Goal: Task Accomplishment & Management: Contribute content

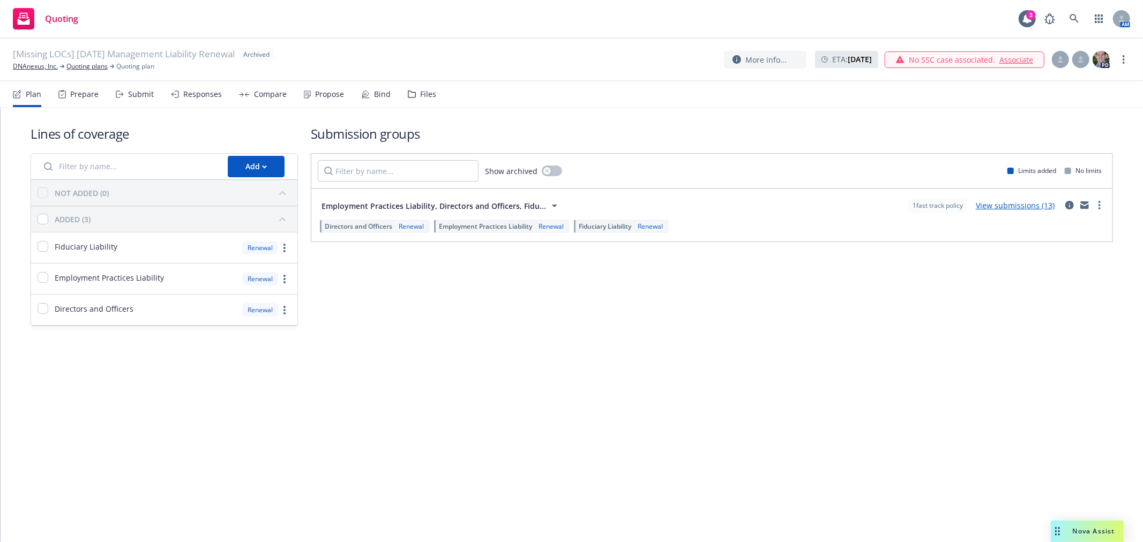
click at [422, 94] on div "Files" at bounding box center [428, 94] width 16 height 9
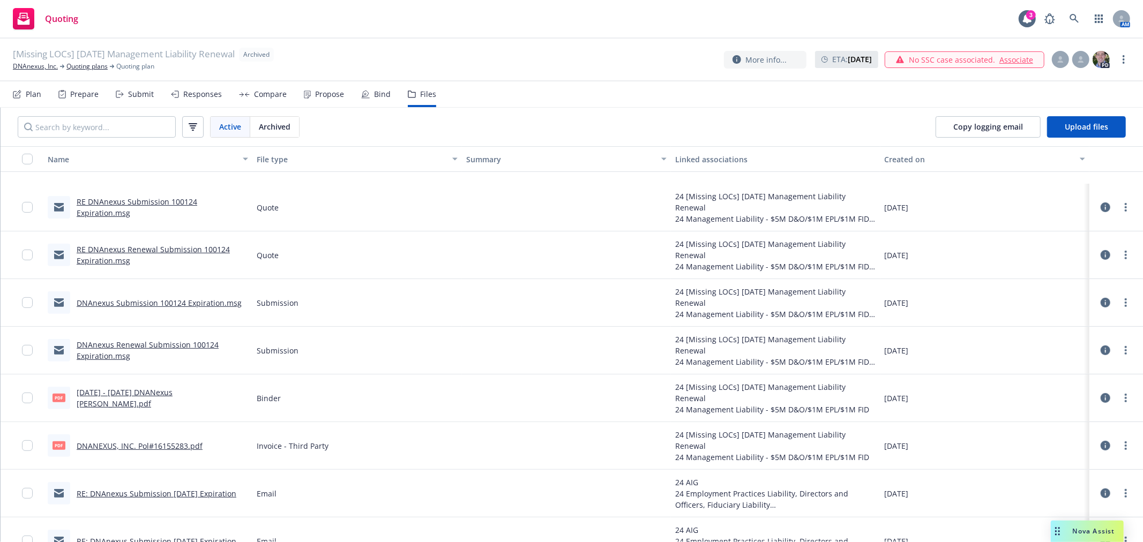
scroll to position [354, 0]
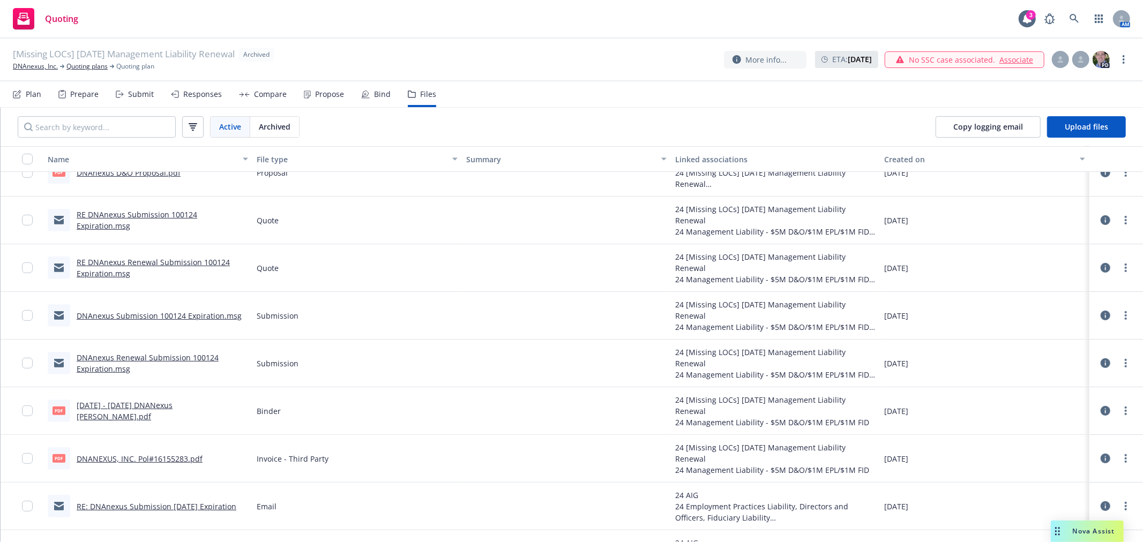
click at [160, 263] on link "RE DNAnexus Renewal Submission 100124 Expiration.msg" at bounding box center [153, 267] width 153 height 21
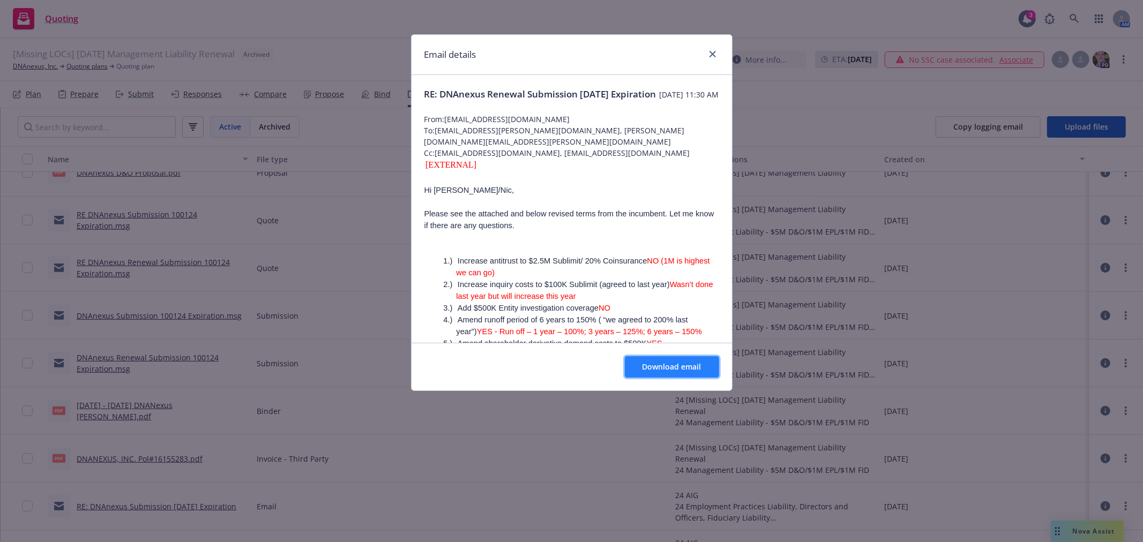
click at [666, 377] on button "Download email" at bounding box center [672, 366] width 94 height 21
click at [686, 364] on span "Download email" at bounding box center [672, 367] width 59 height 10
click at [720, 51] on div "Email details" at bounding box center [572, 55] width 320 height 40
click at [714, 51] on icon "close" at bounding box center [712, 54] width 6 height 6
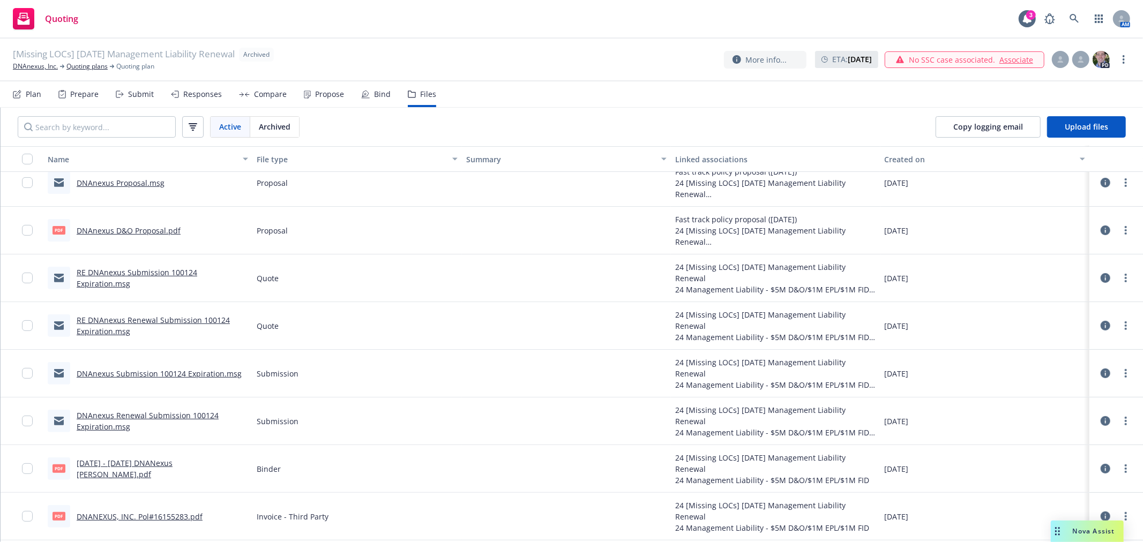
scroll to position [297, 0]
click at [169, 268] on link "RE DNAnexus Submission 100124 Expiration.msg" at bounding box center [137, 276] width 121 height 21
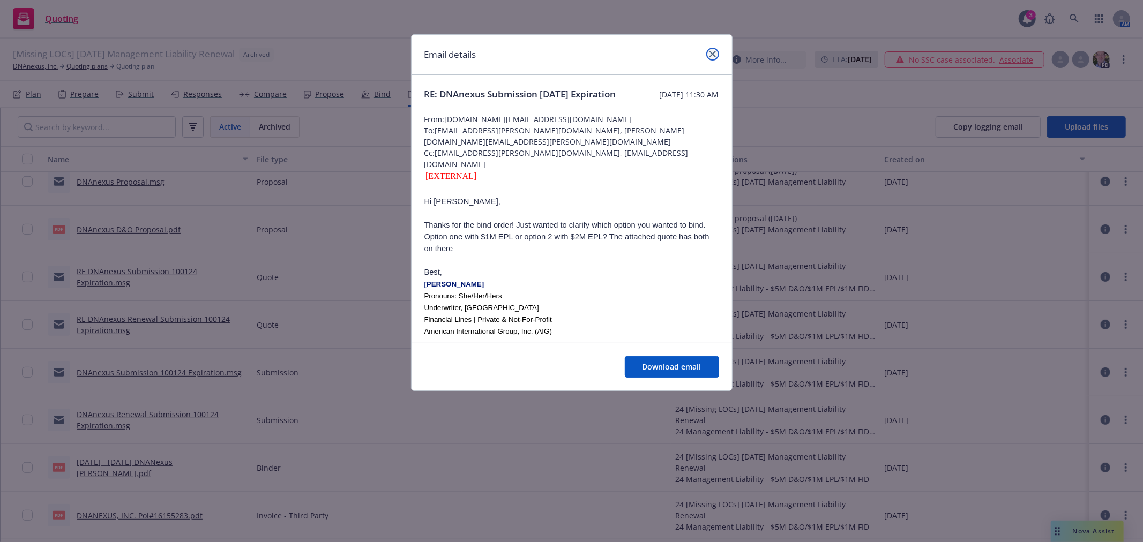
click at [713, 56] on icon "close" at bounding box center [712, 54] width 6 height 6
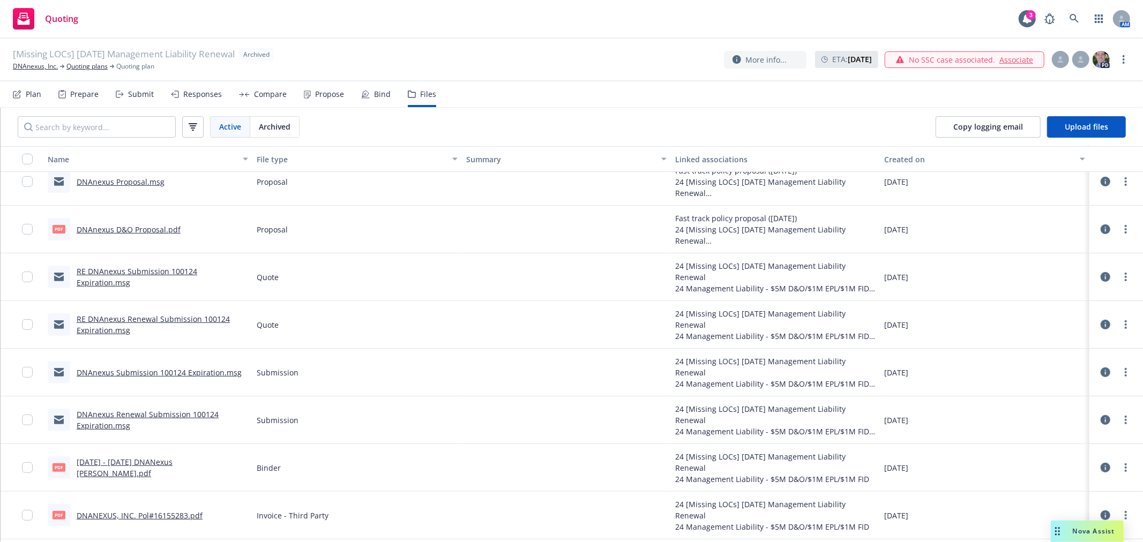
scroll to position [0, 0]
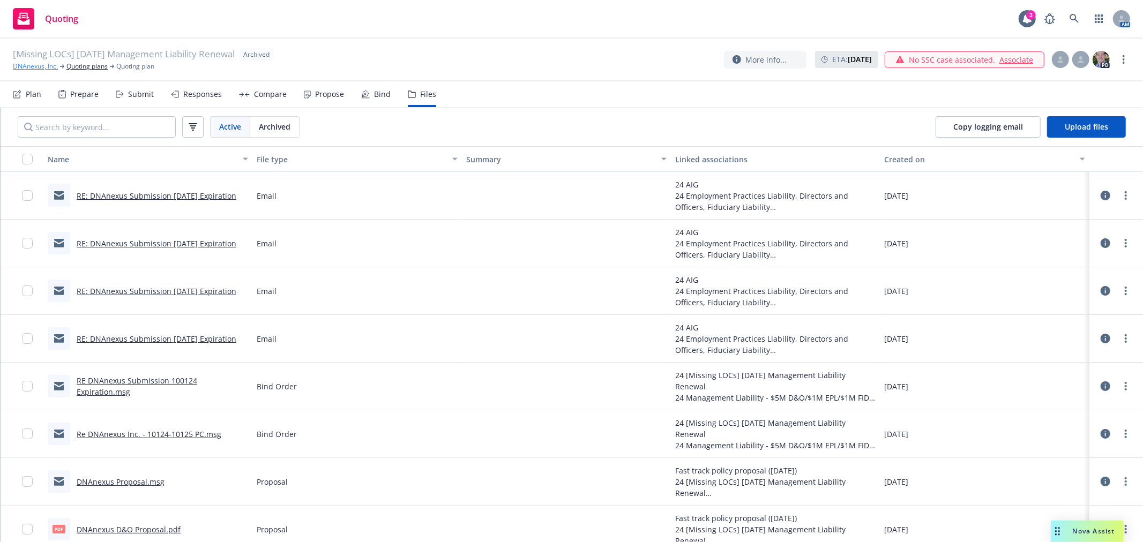
click at [36, 65] on link "DNAnexus, Inc." at bounding box center [35, 67] width 45 height 10
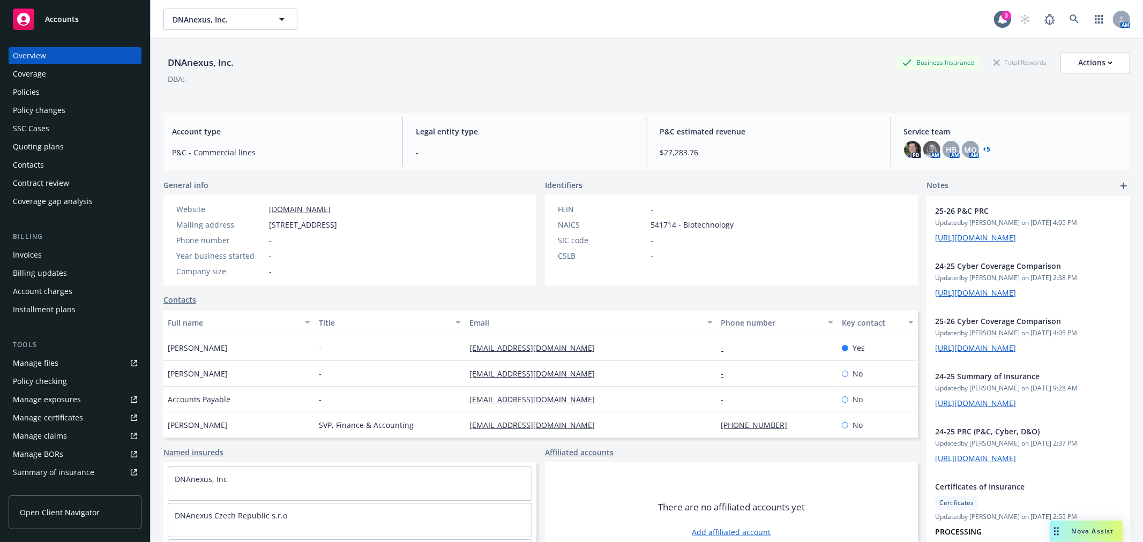
click at [41, 144] on div "Quoting plans" at bounding box center [38, 146] width 51 height 17
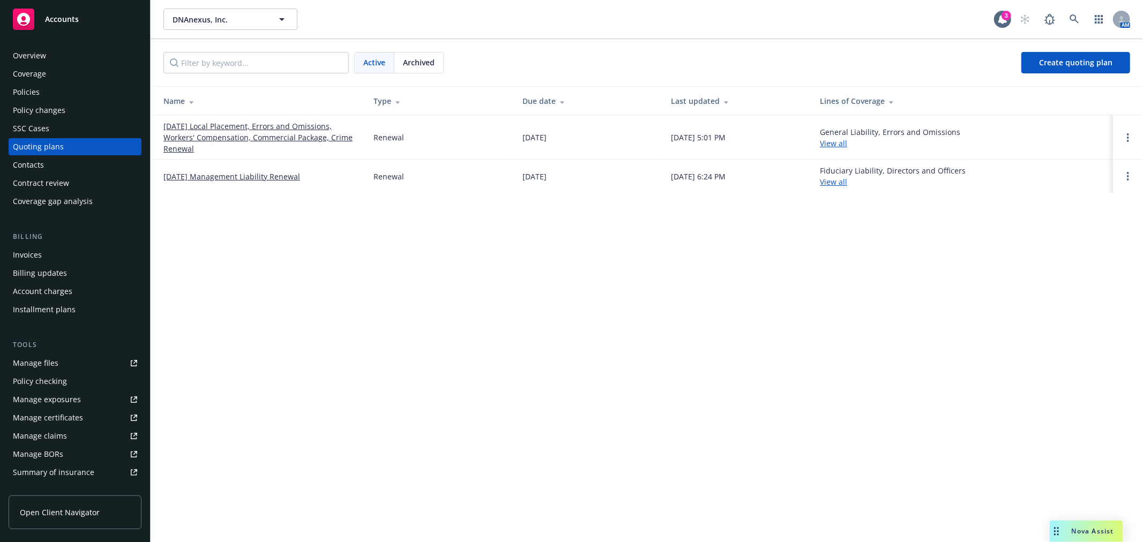
click at [409, 60] on span "Archived" at bounding box center [419, 62] width 32 height 11
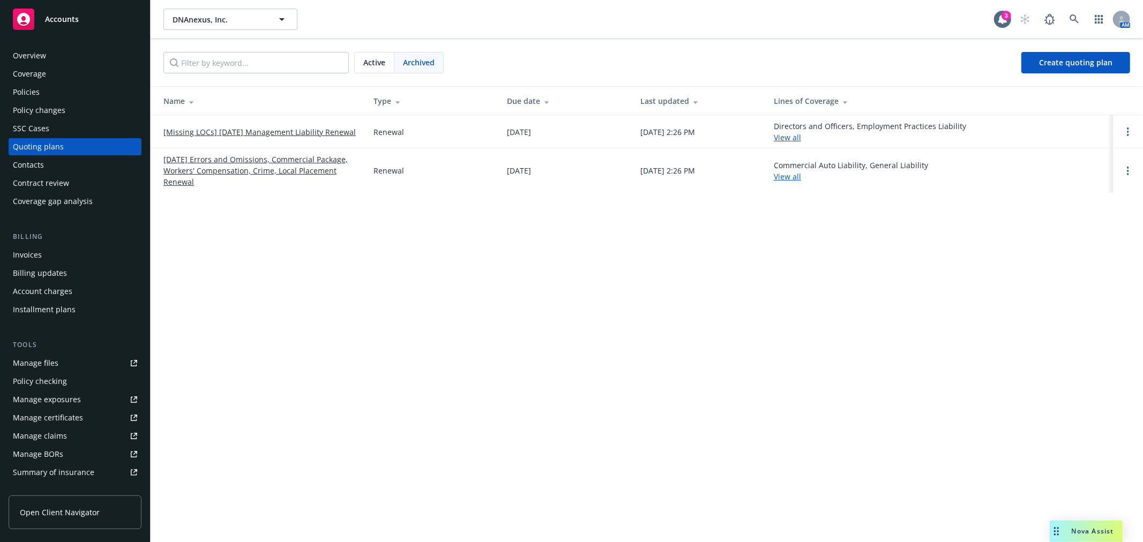
click at [262, 129] on link "[Missing LOCs] 10/01/24 Management Liability Renewal" at bounding box center [259, 131] width 192 height 11
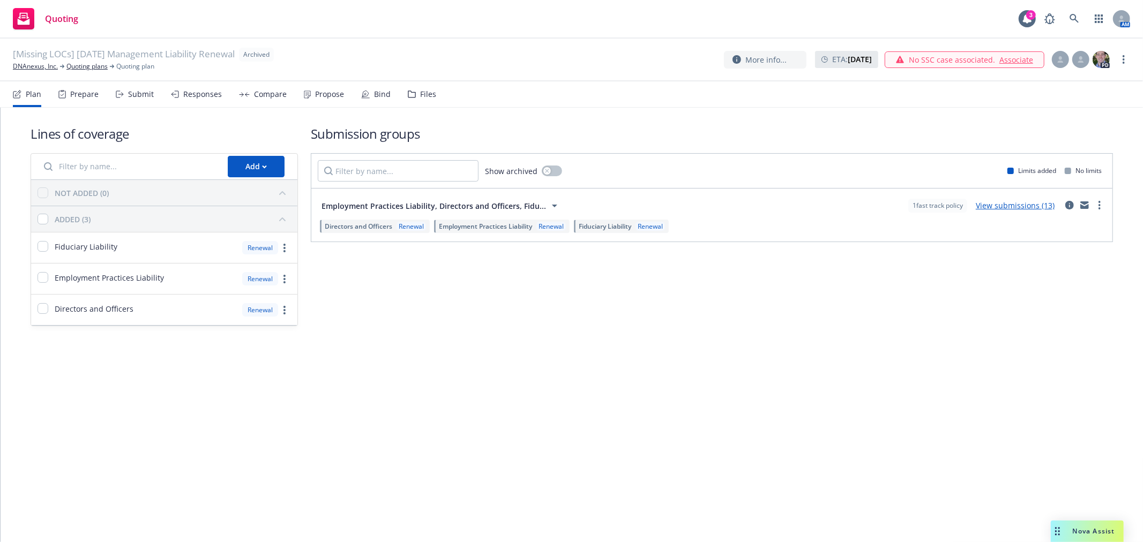
click at [424, 88] on div "Files" at bounding box center [422, 94] width 28 height 26
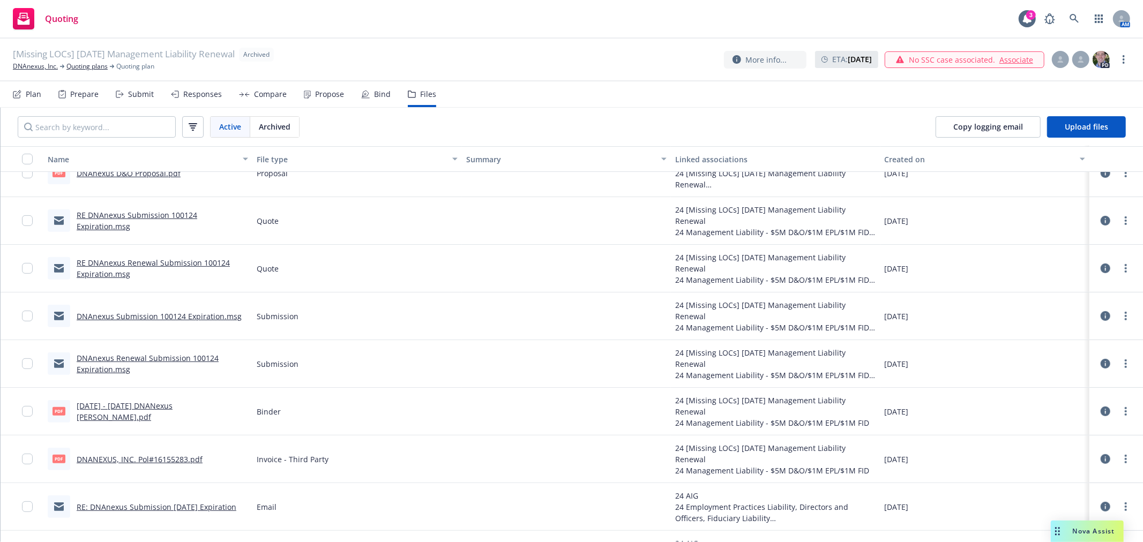
scroll to position [294, 0]
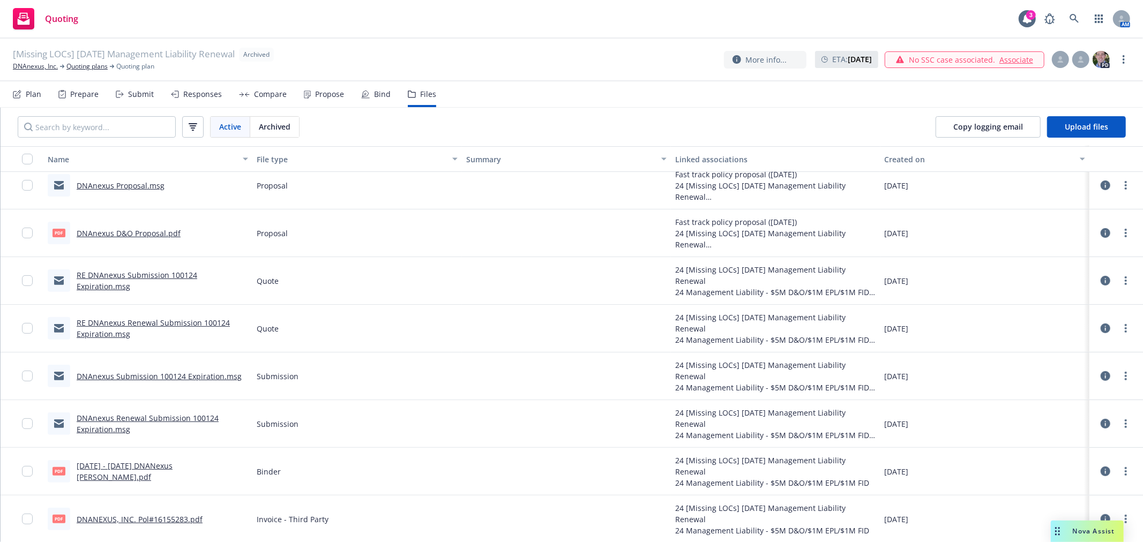
click at [176, 323] on link "RE DNAnexus Renewal Submission 100124 Expiration.msg" at bounding box center [153, 328] width 153 height 21
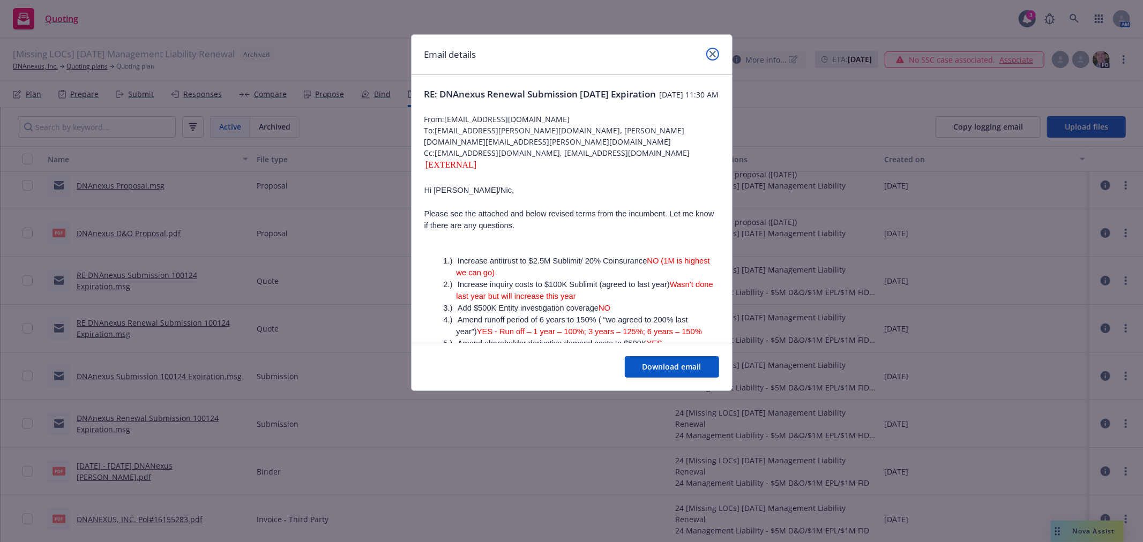
click at [714, 56] on icon "close" at bounding box center [712, 54] width 6 height 6
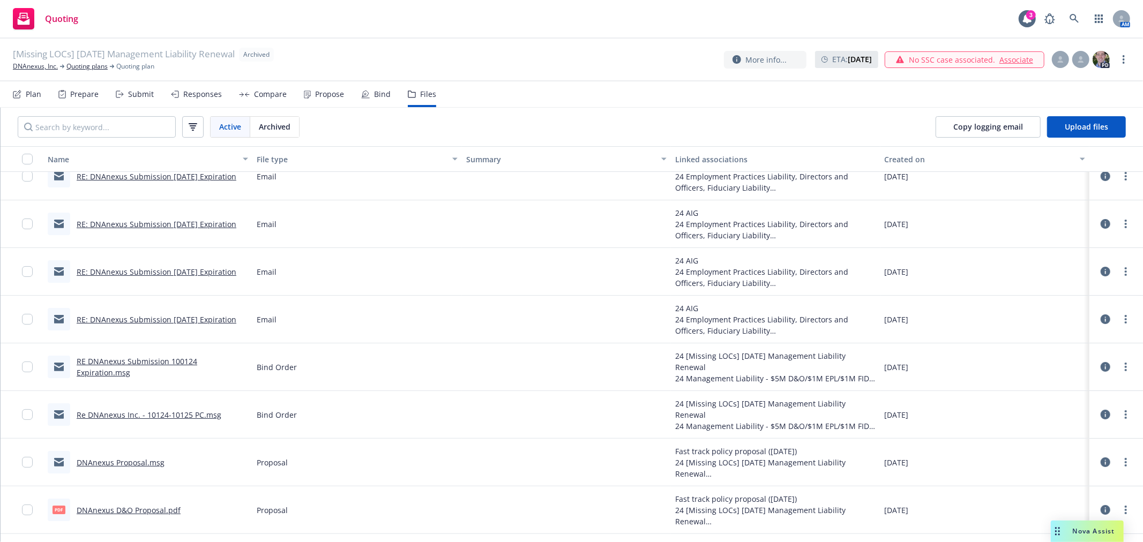
scroll to position [0, 0]
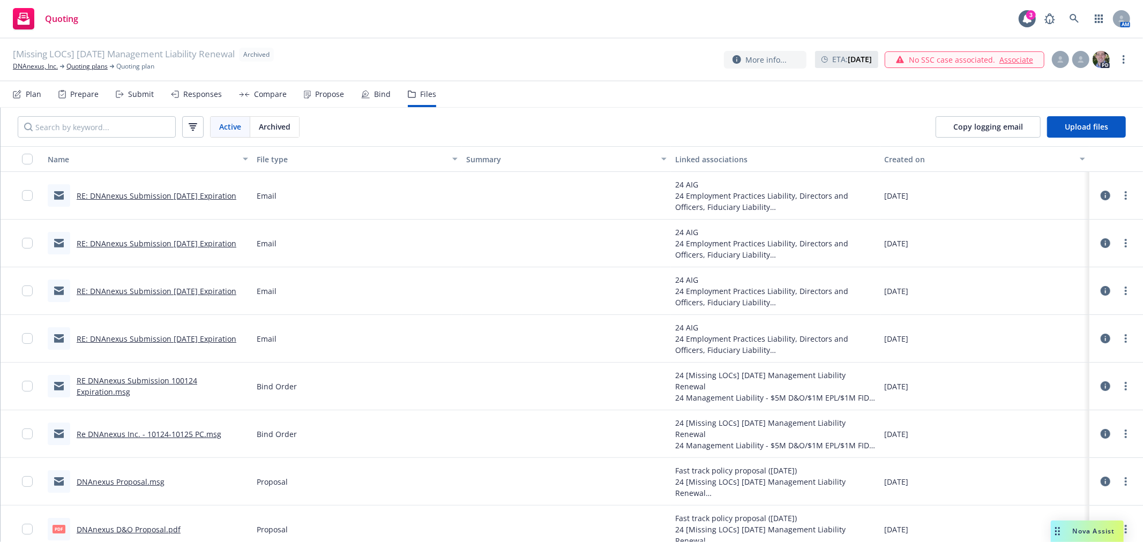
click at [191, 195] on link "RE: DNAnexus Submission 10/01/24 Expiration" at bounding box center [157, 196] width 160 height 10
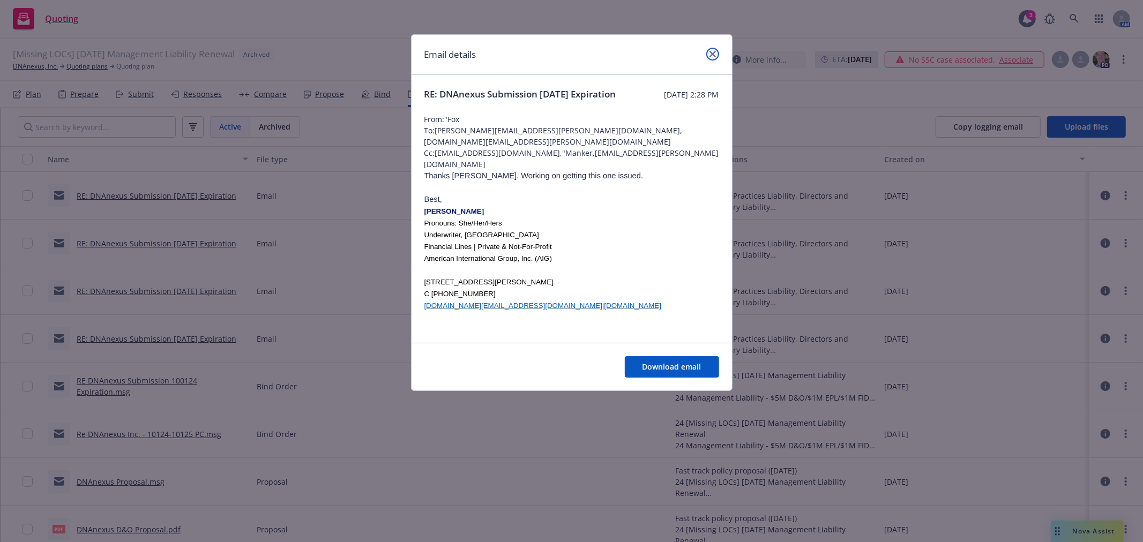
click at [717, 52] on link "close" at bounding box center [712, 54] width 13 height 13
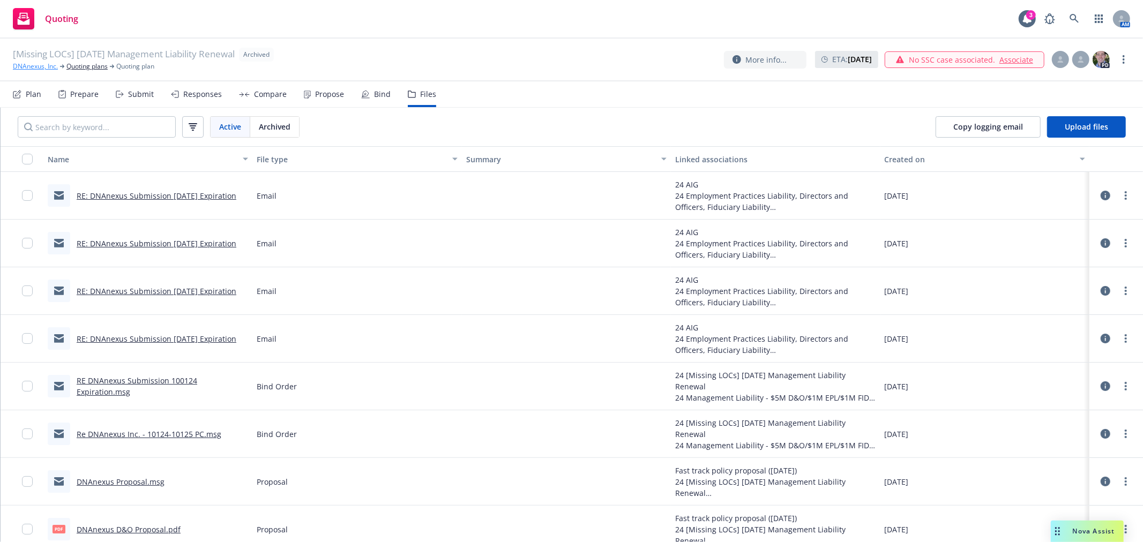
click at [46, 67] on link "DNAnexus, Inc." at bounding box center [35, 67] width 45 height 10
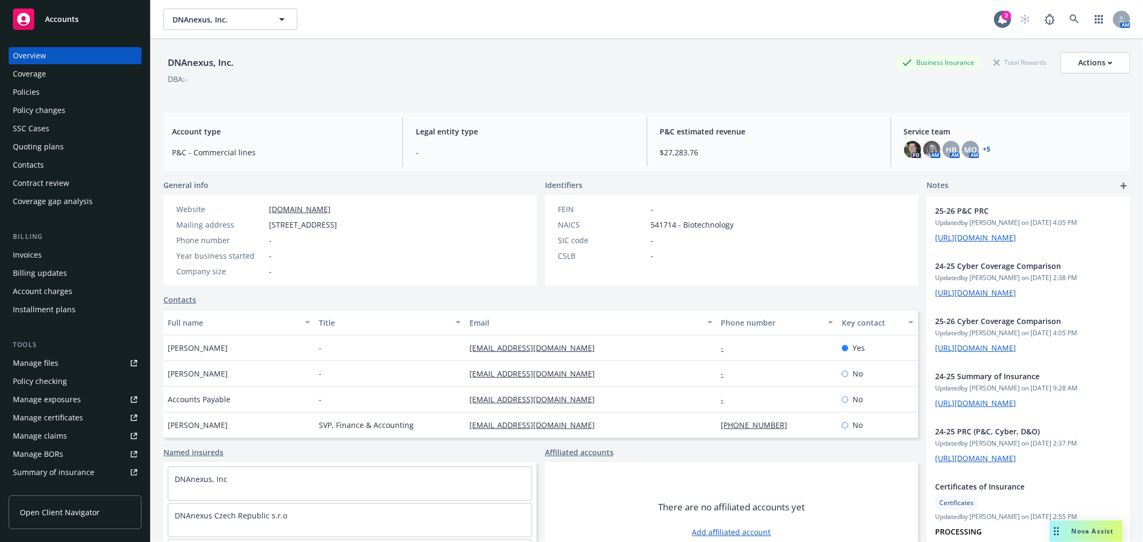
click at [43, 92] on div "Policies" at bounding box center [75, 92] width 124 height 17
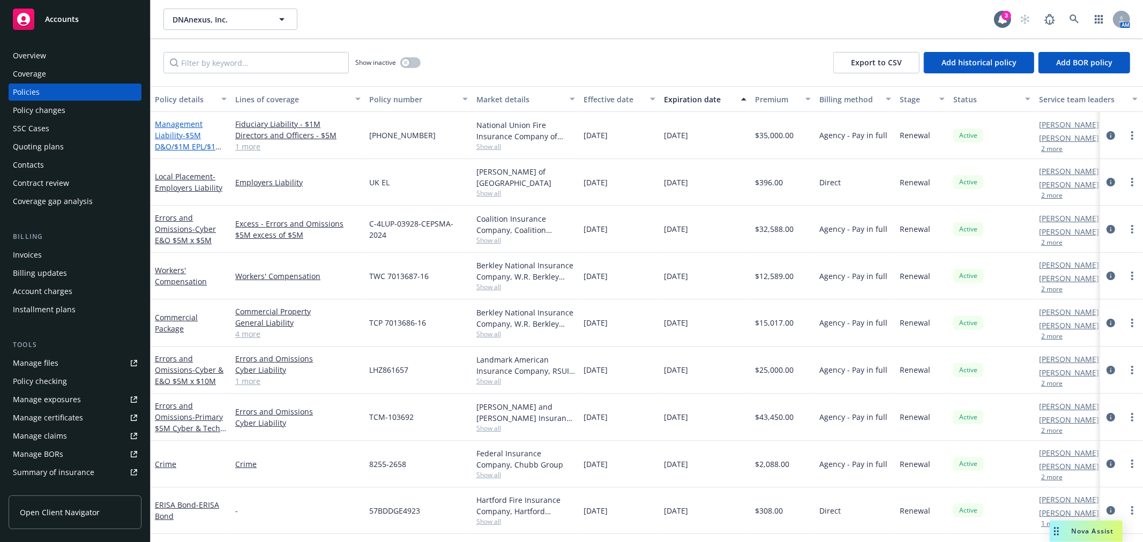
click at [189, 132] on span "- $5M D&O/$1M EPL/$1M FID" at bounding box center [189, 146] width 68 height 33
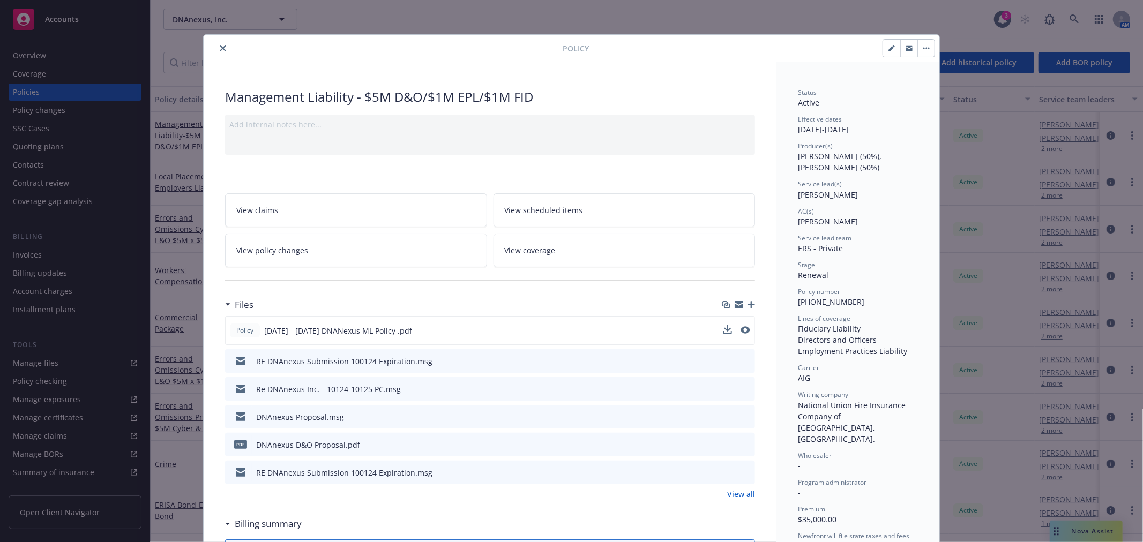
click at [371, 323] on div "Policy 2024 - 2025 DNANexus ML Policy .pdf" at bounding box center [490, 330] width 530 height 29
click at [371, 327] on span "2024 - 2025 DNANexus ML Policy .pdf" at bounding box center [338, 330] width 148 height 11
click at [740, 328] on icon "preview file" at bounding box center [745, 330] width 10 height 8
click at [222, 50] on button "close" at bounding box center [222, 48] width 13 height 13
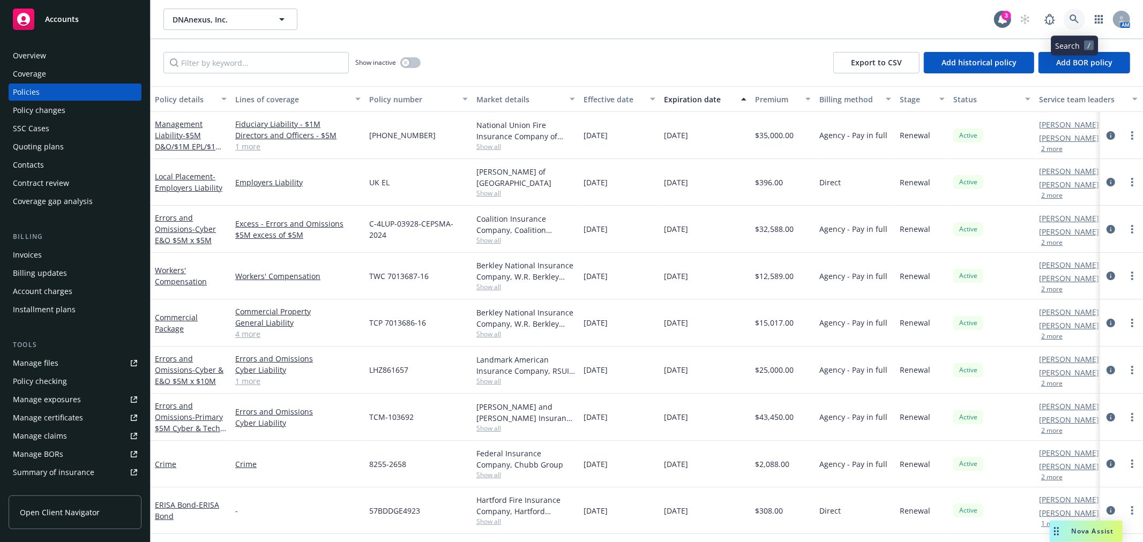
click at [1078, 20] on icon at bounding box center [1075, 19] width 10 height 10
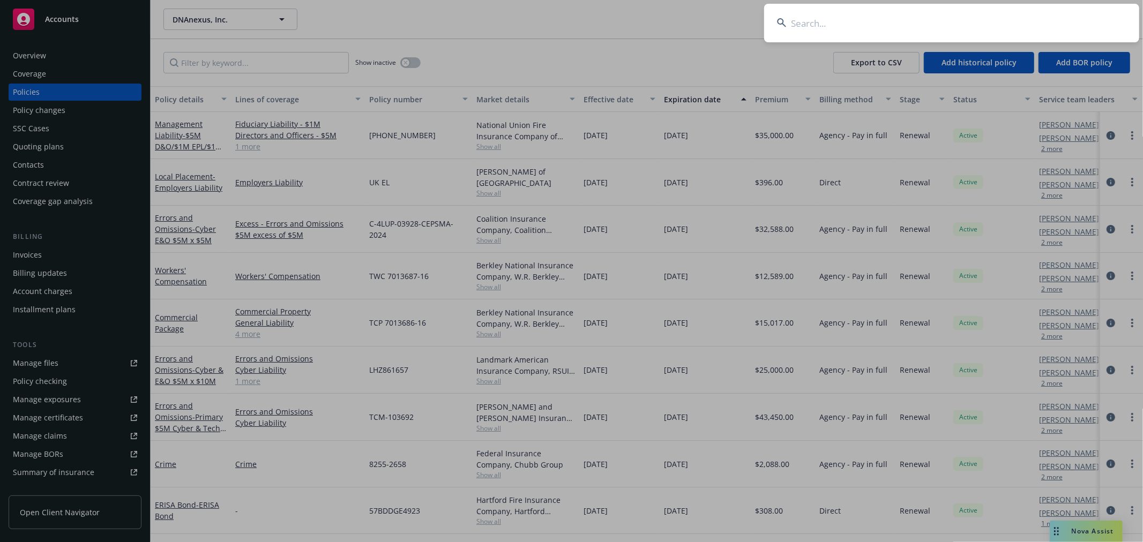
click at [972, 26] on input at bounding box center [951, 23] width 375 height 39
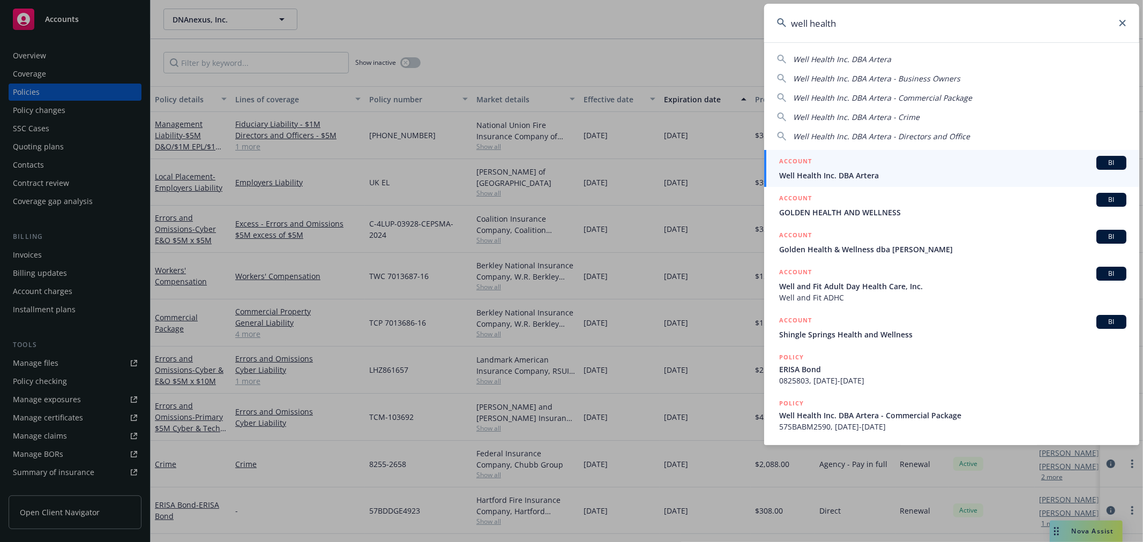
type input "well health"
click at [927, 159] on div "ACCOUNT BI" at bounding box center [952, 163] width 347 height 14
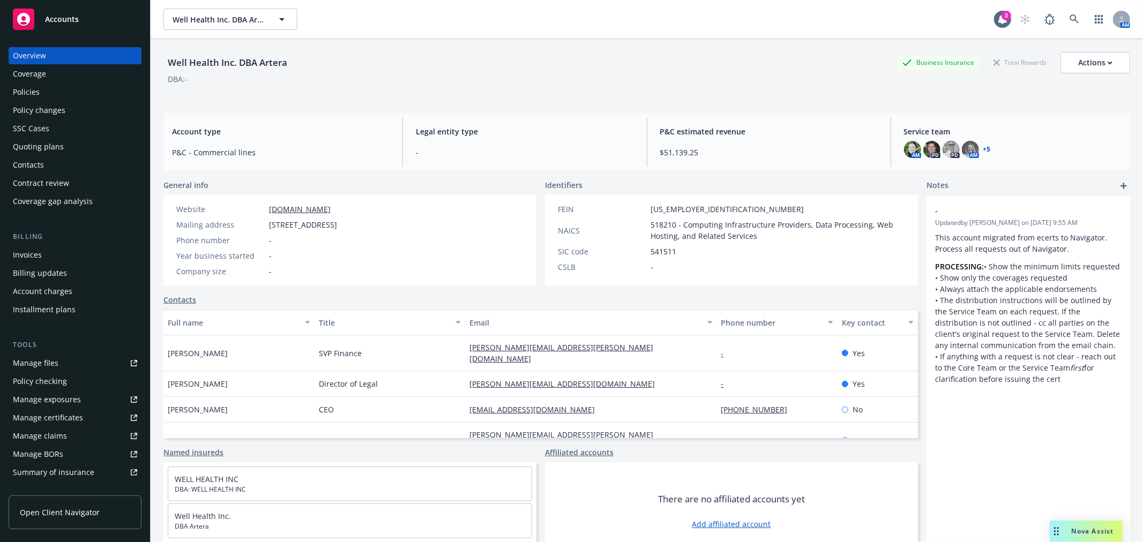
click at [41, 145] on div "Quoting plans" at bounding box center [38, 146] width 51 height 17
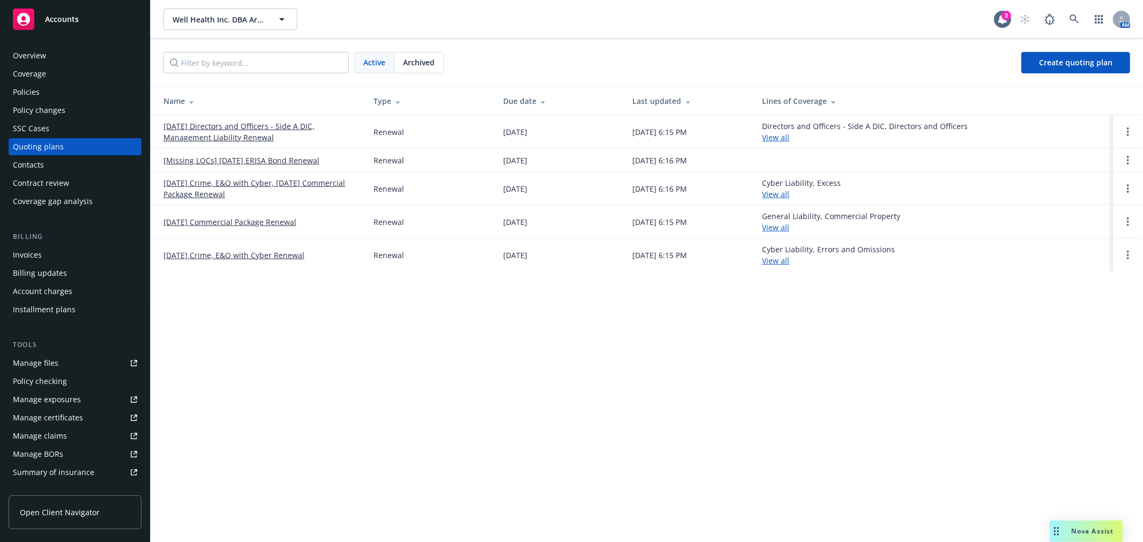
click at [212, 131] on link "[DATE] Directors and Officers - Side A DIC, Management Liability Renewal" at bounding box center [259, 132] width 193 height 23
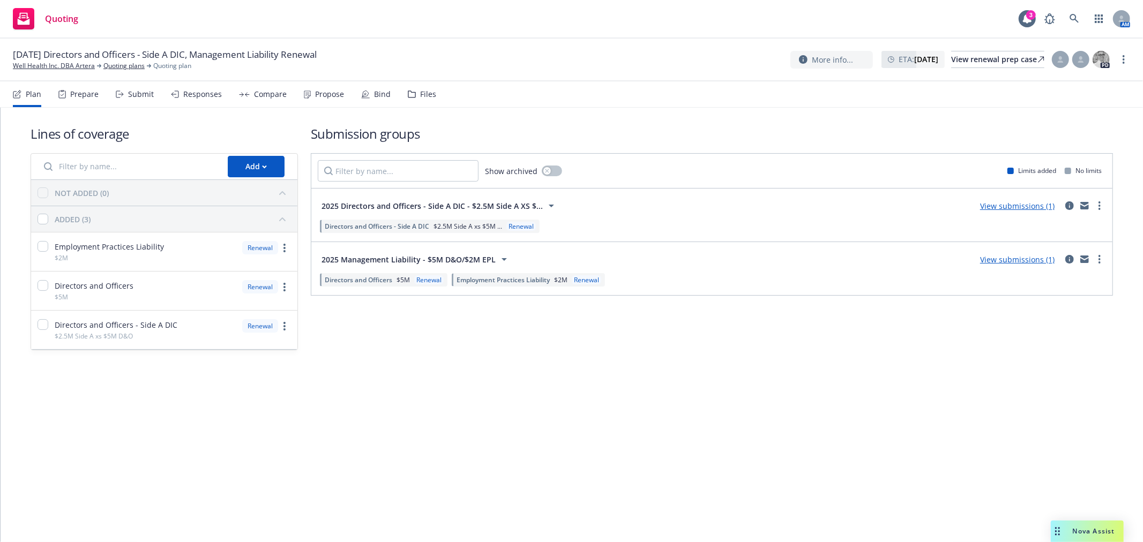
click at [421, 94] on div "Files" at bounding box center [428, 94] width 16 height 9
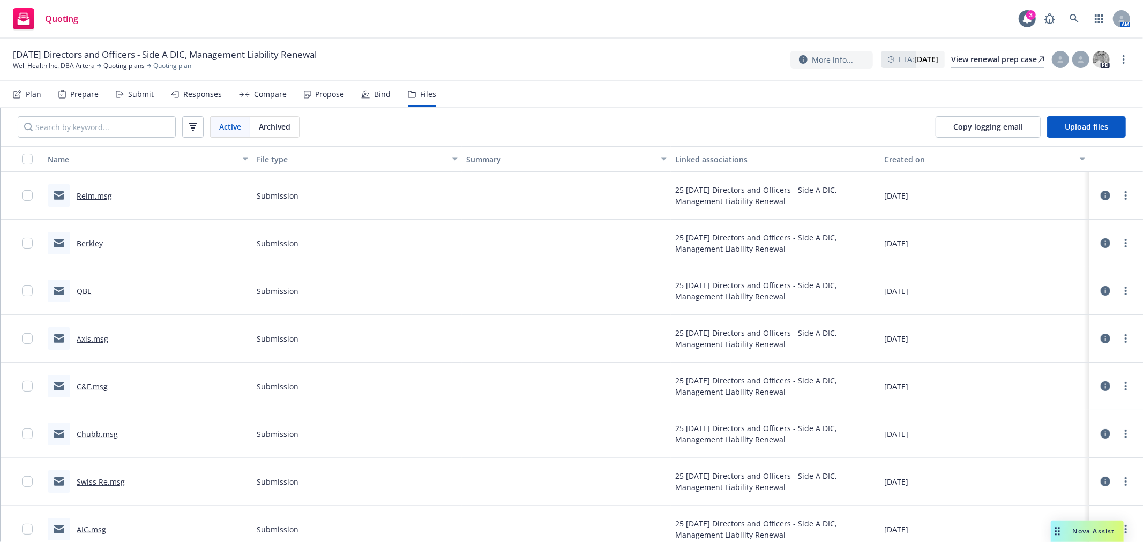
click at [94, 196] on link "Relm.msg" at bounding box center [94, 196] width 35 height 10
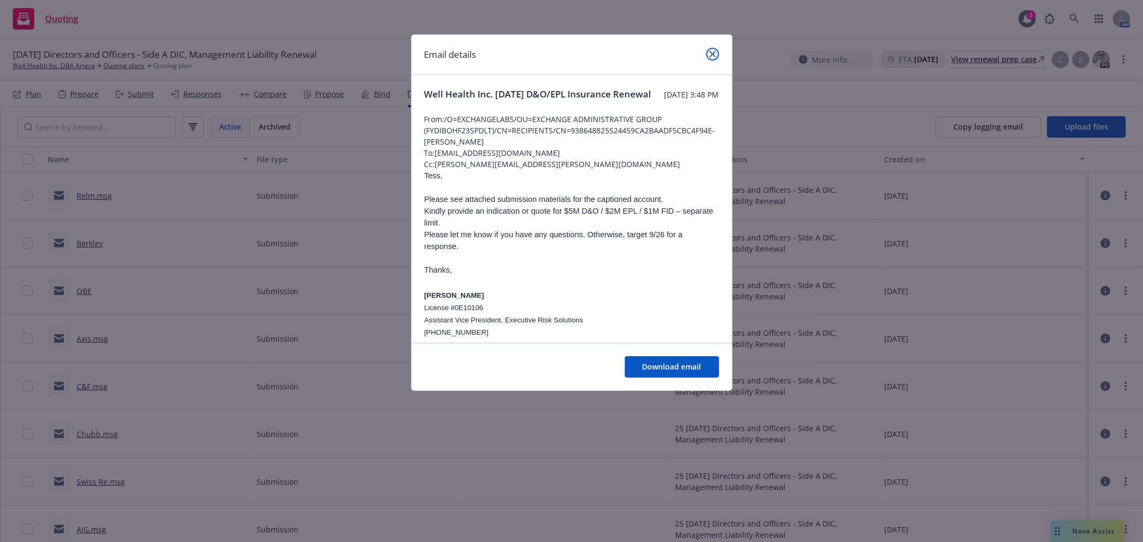
click at [711, 54] on icon "close" at bounding box center [712, 54] width 6 height 6
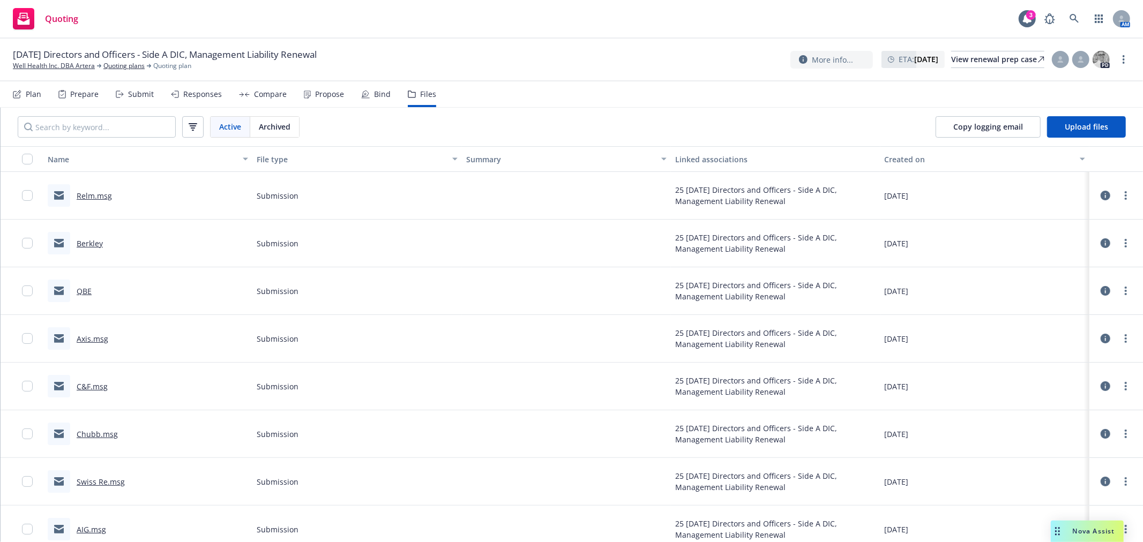
click at [100, 193] on link "Relm.msg" at bounding box center [94, 196] width 35 height 10
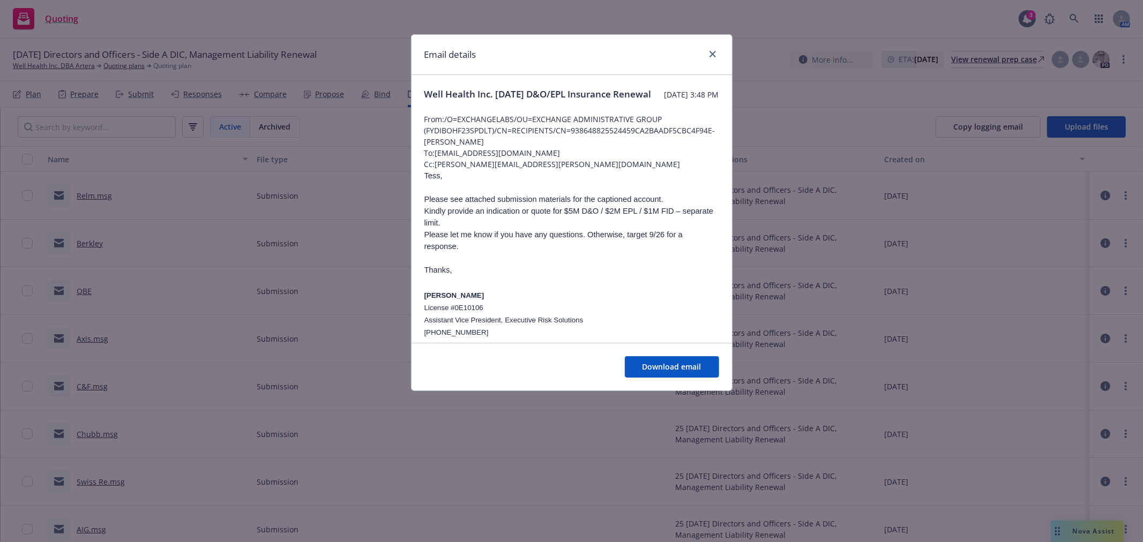
click at [100, 193] on div "Email details Well Health Inc. [DATE] D&O/EPL Insurance Renewal [DATE] 3:48 PM …" at bounding box center [571, 271] width 1143 height 542
click at [699, 372] on span "Download email" at bounding box center [672, 367] width 59 height 10
click at [713, 53] on icon "close" at bounding box center [712, 54] width 6 height 6
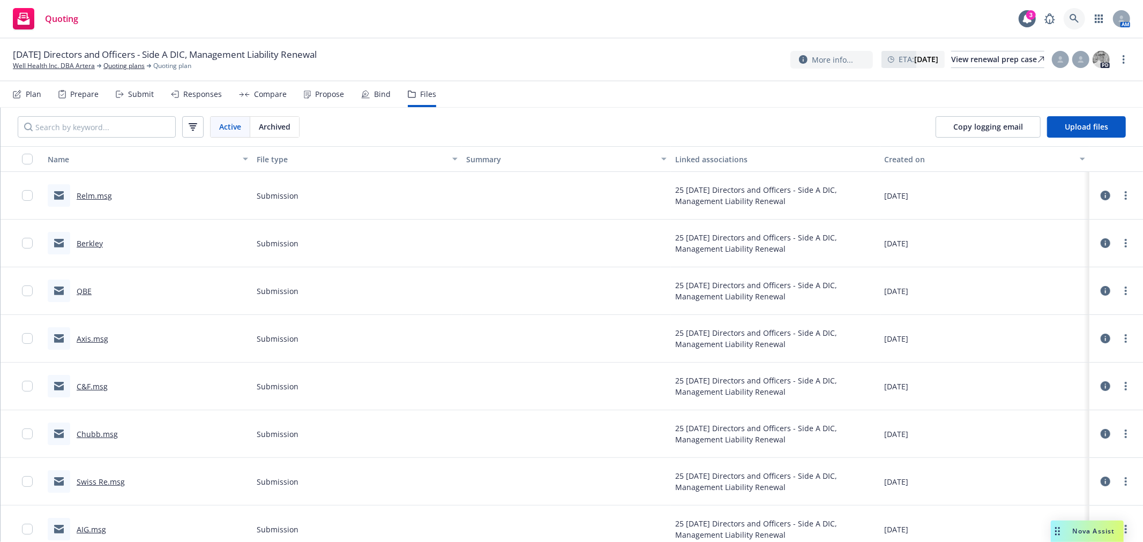
click at [1080, 16] on link at bounding box center [1074, 18] width 21 height 21
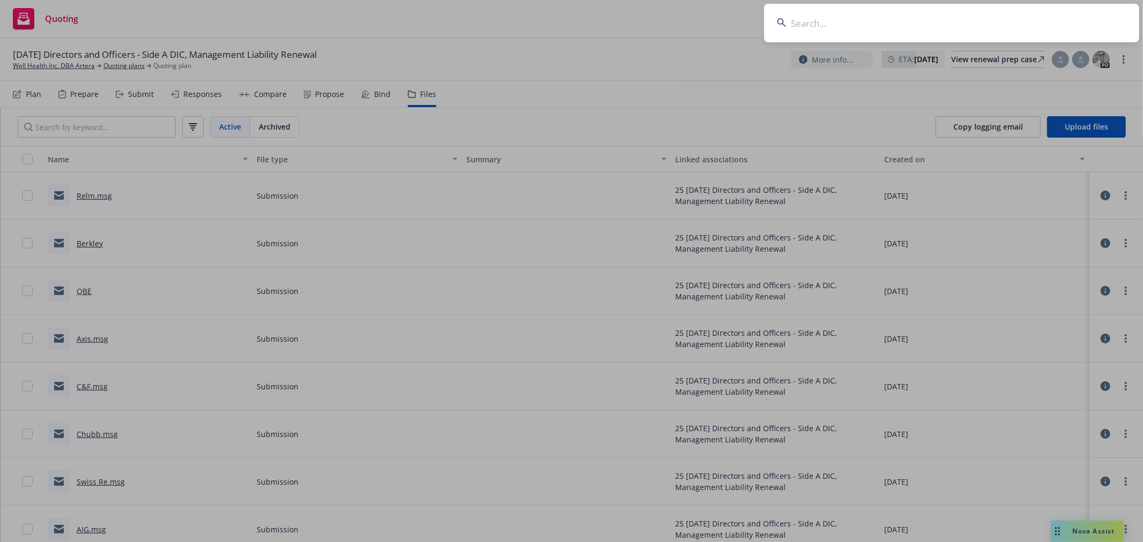
click at [828, 32] on input at bounding box center [951, 23] width 375 height 39
type input "ancora"
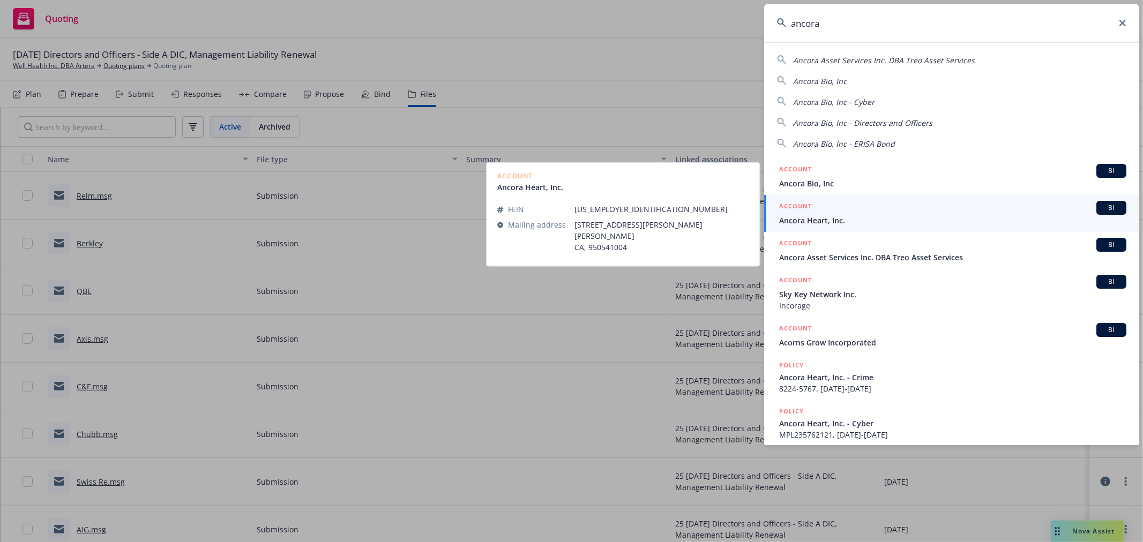
click at [817, 226] on span "Ancora Heart, Inc." at bounding box center [952, 220] width 347 height 11
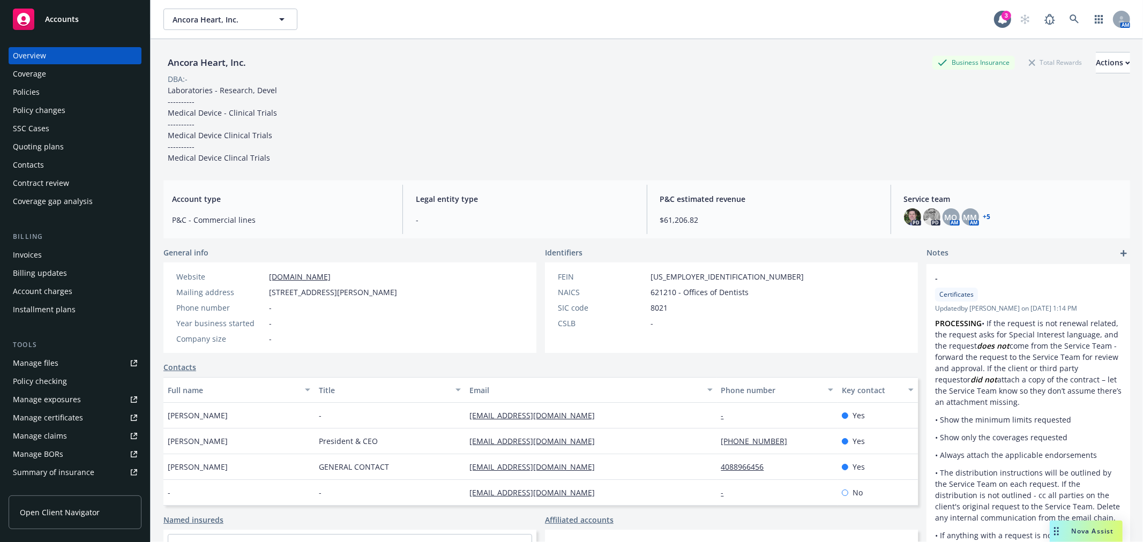
click at [40, 149] on div "Quoting plans" at bounding box center [38, 146] width 51 height 17
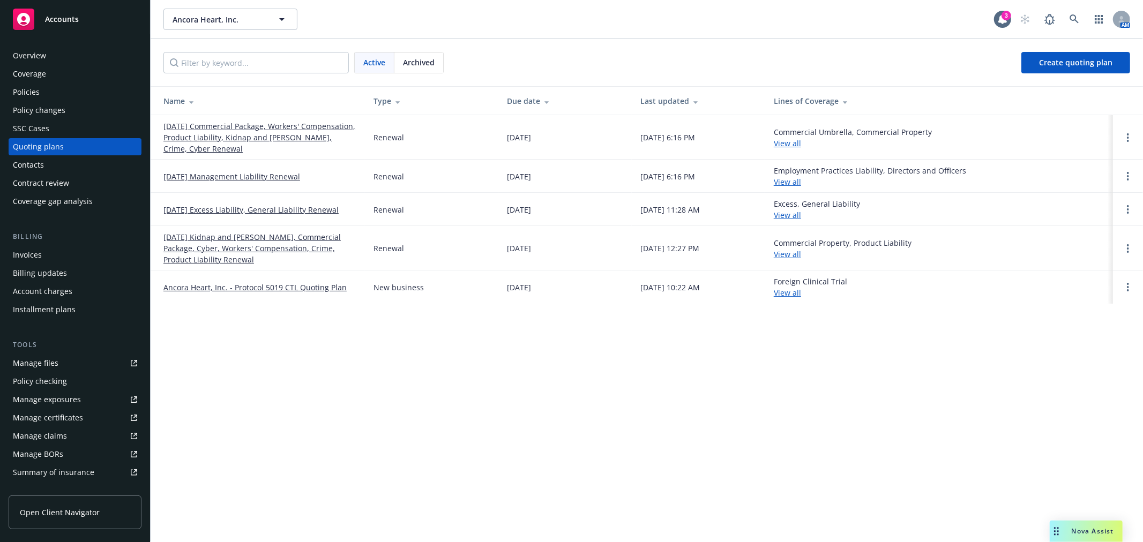
click at [245, 180] on link "[DATE] Management Liability Renewal" at bounding box center [231, 176] width 137 height 11
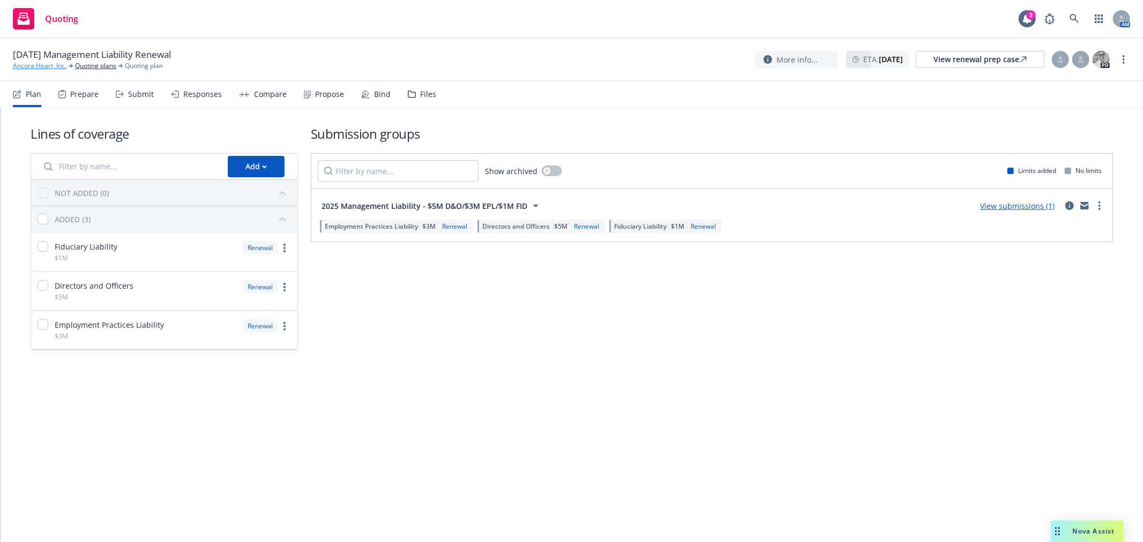
click at [39, 63] on link "Ancora Heart, Inc." at bounding box center [40, 66] width 54 height 10
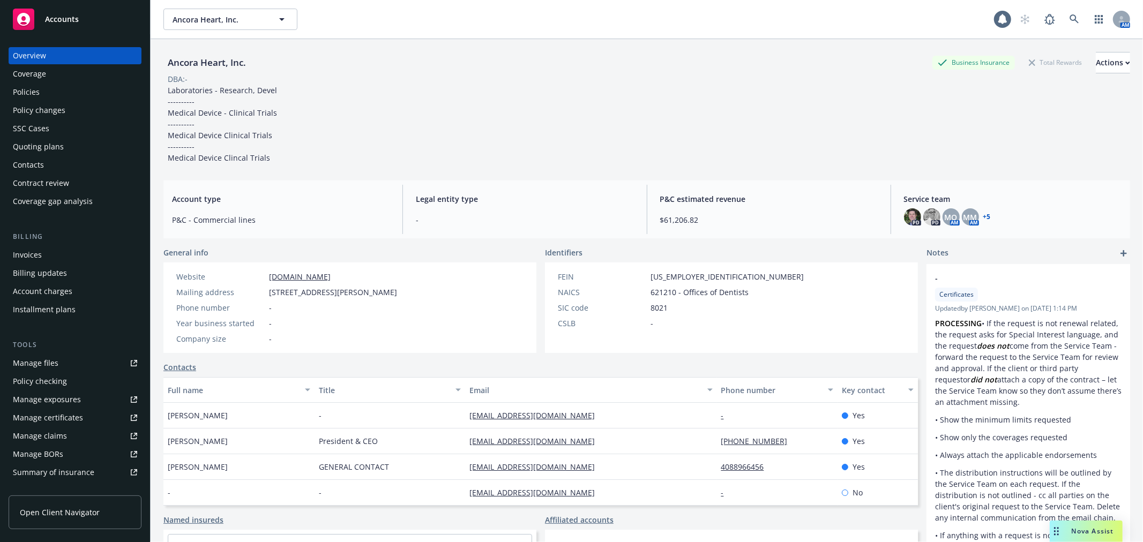
click at [34, 88] on div "Policies" at bounding box center [26, 92] width 27 height 17
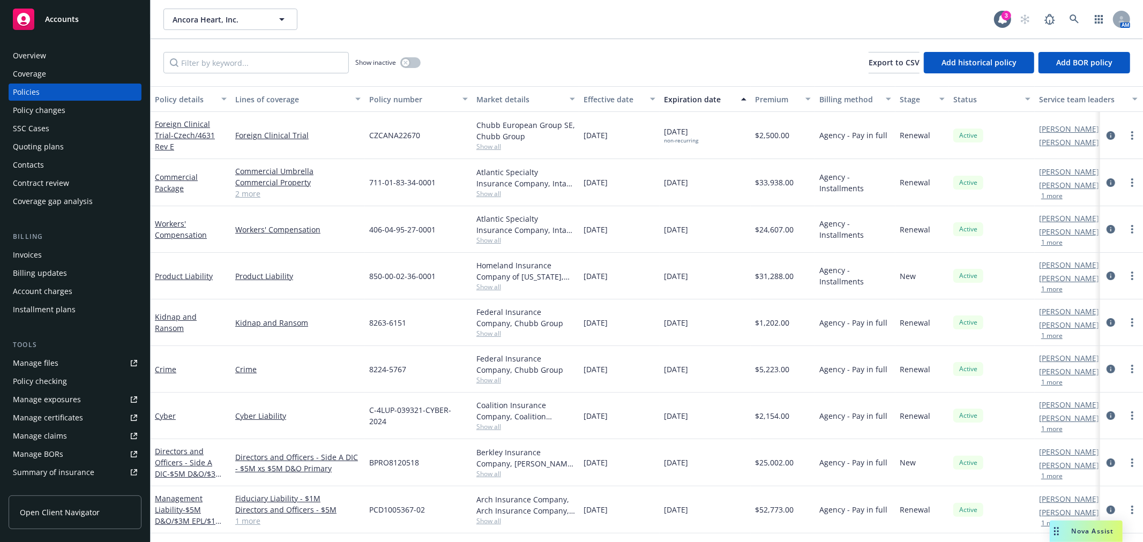
scroll to position [119, 0]
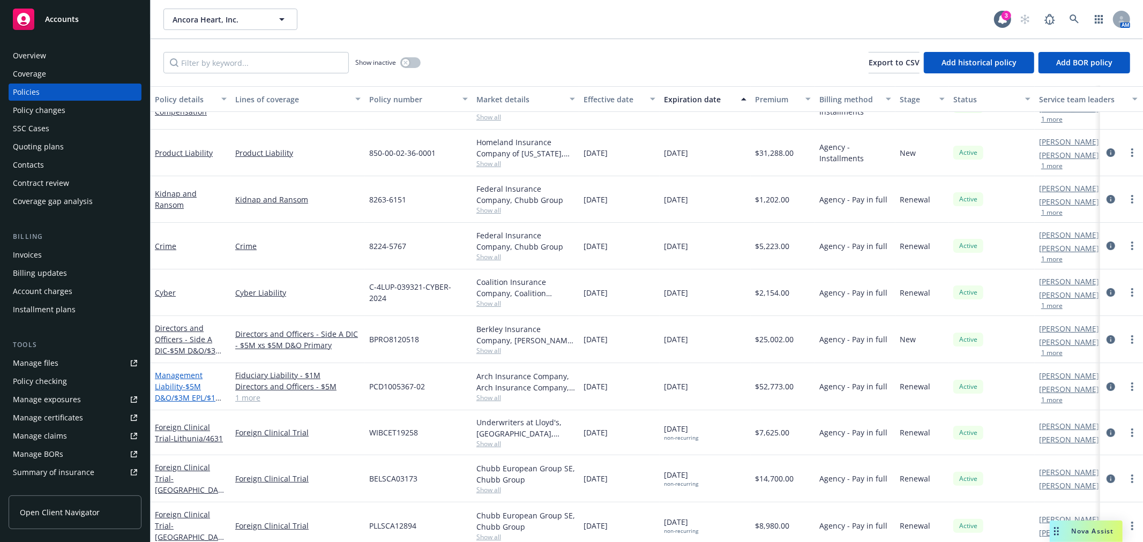
click at [178, 386] on link "Management Liability - $5M D&O/$3M EPL/$1M FID" at bounding box center [189, 392] width 68 height 44
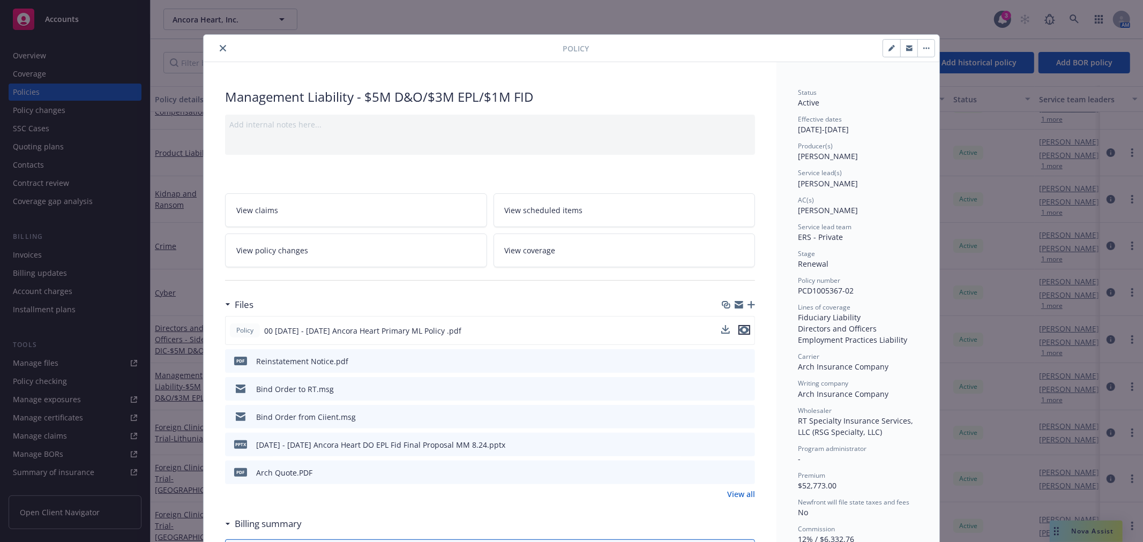
click at [740, 328] on icon "preview file" at bounding box center [745, 330] width 10 height 8
click at [204, 52] on div "Policy" at bounding box center [572, 48] width 736 height 27
click at [208, 50] on div at bounding box center [385, 48] width 355 height 13
click at [216, 46] on button "close" at bounding box center [222, 48] width 13 height 13
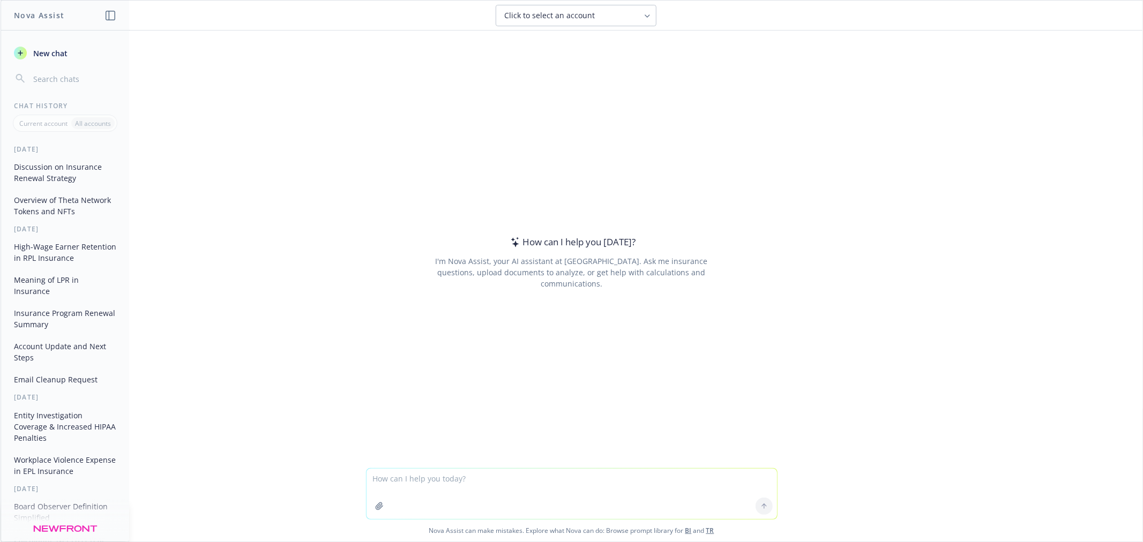
click at [429, 482] on textarea at bounding box center [572, 494] width 410 height 50
type textarea "I cannot seem to find the headcount in the communications I have available, cou…"
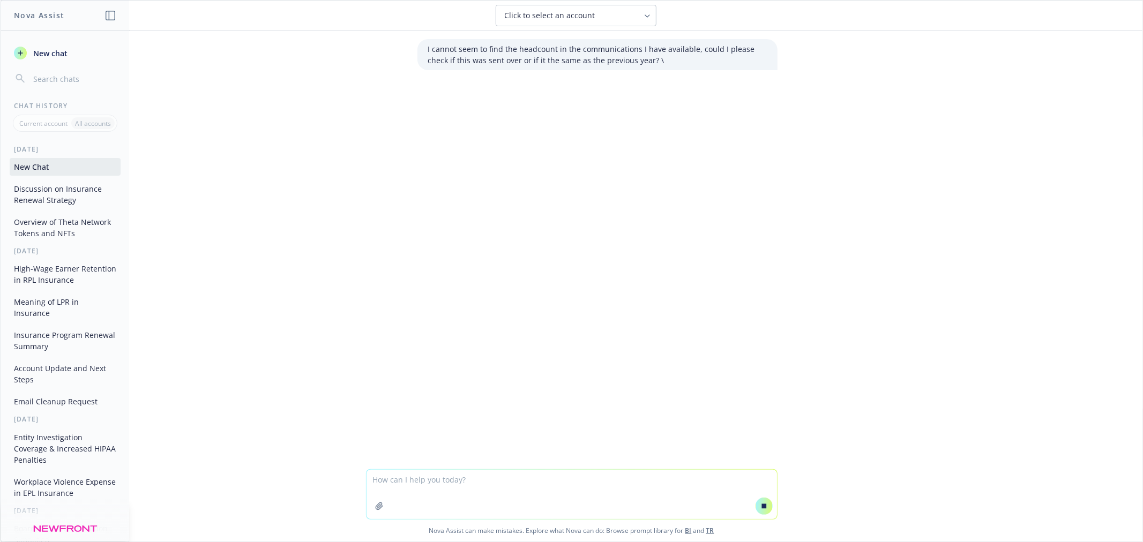
click at [429, 483] on textarea at bounding box center [572, 494] width 410 height 49
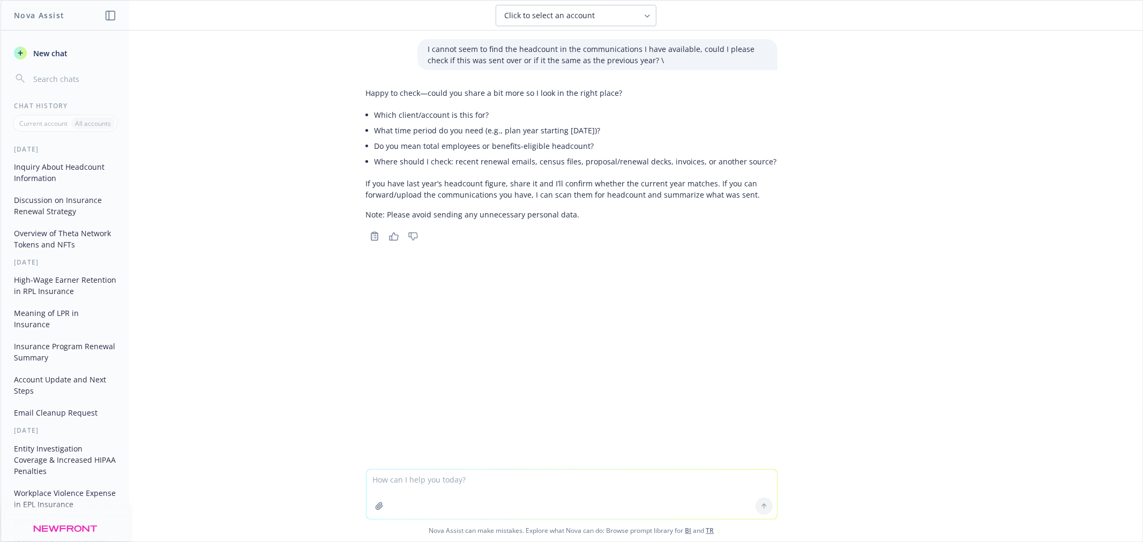
click at [410, 481] on textarea at bounding box center [572, 494] width 410 height 49
type textarea "emergn"
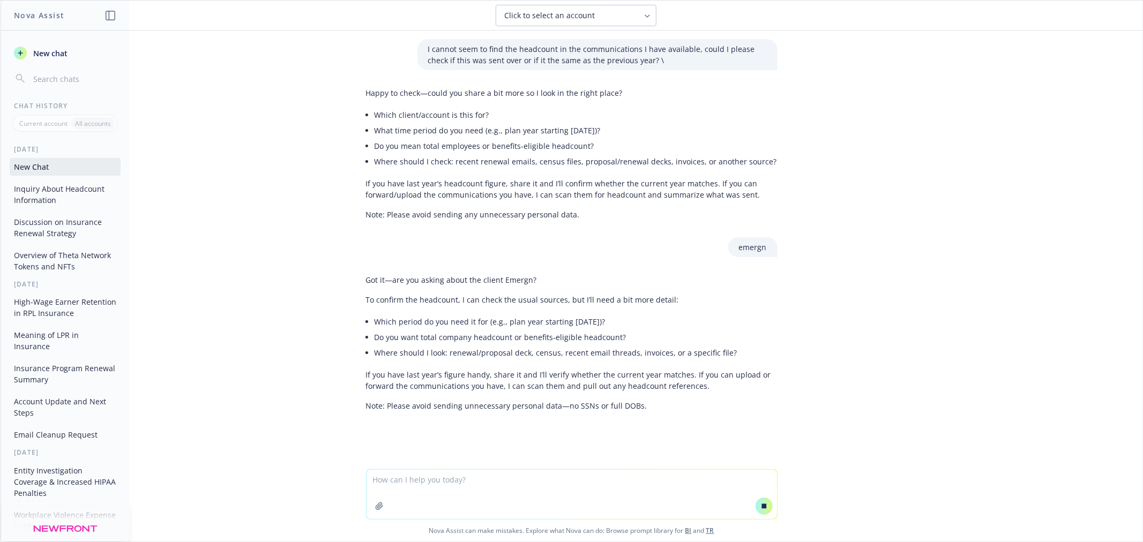
scroll to position [11, 0]
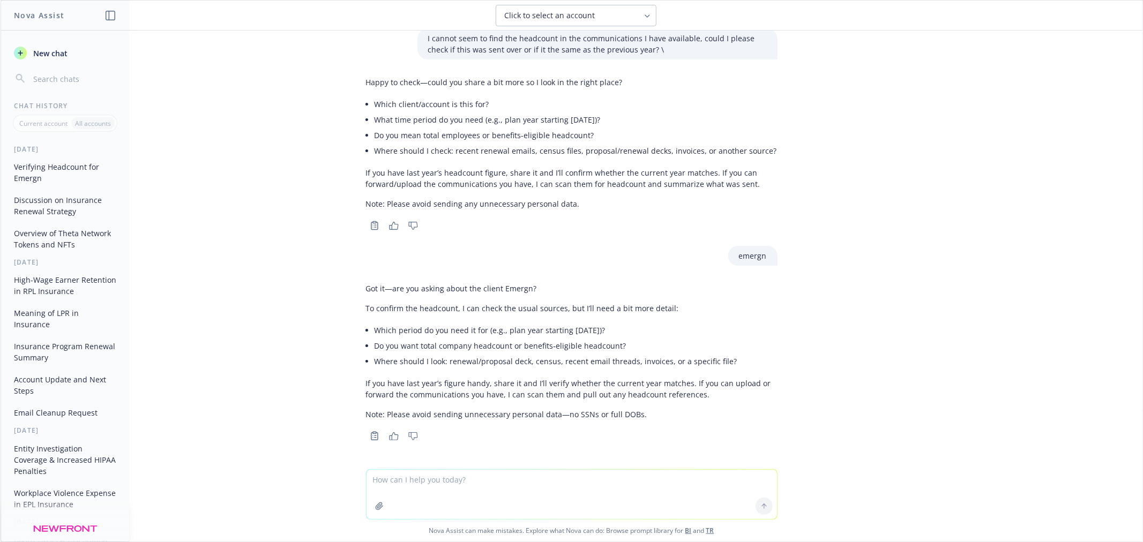
click at [518, 483] on textarea at bounding box center [572, 494] width 410 height 49
paste textarea "Emergn Global Holdings Limited"
type textarea "Emergn Global Holdings Limited"
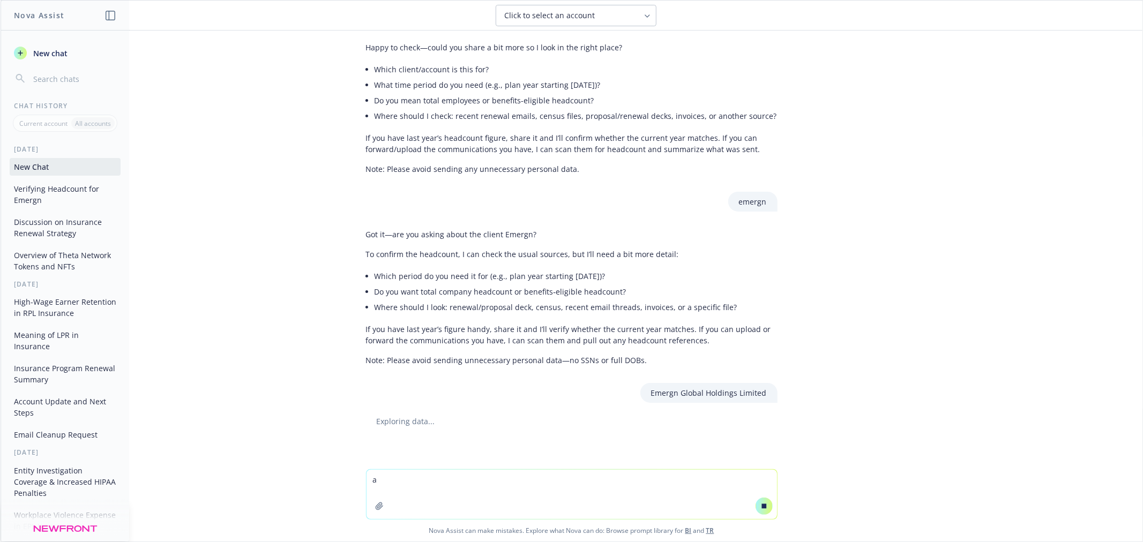
scroll to position [47, 0]
type textarea "application this year versus last year"
click at [759, 512] on button at bounding box center [764, 506] width 17 height 17
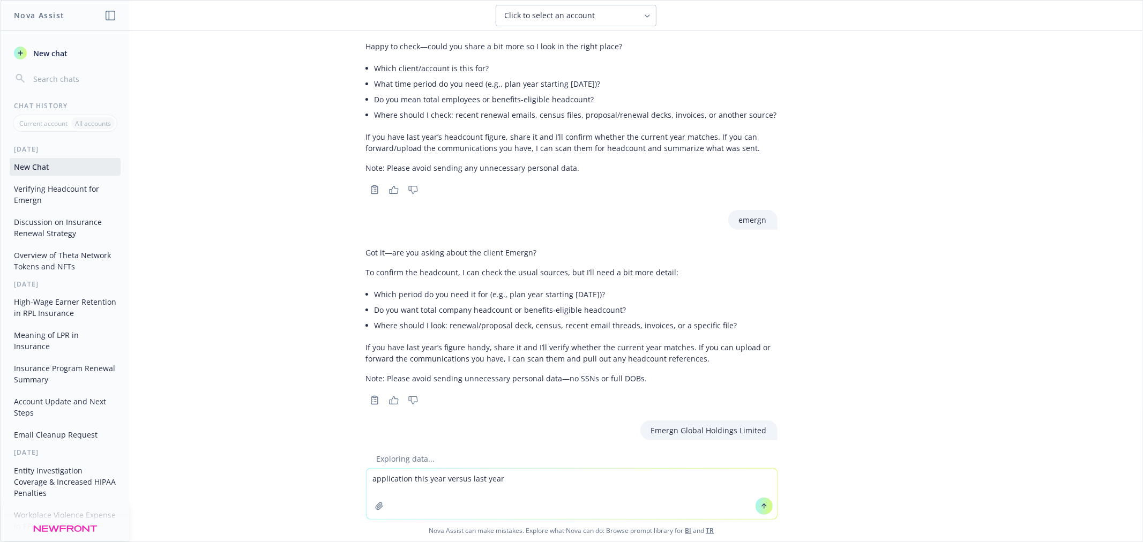
scroll to position [104, 0]
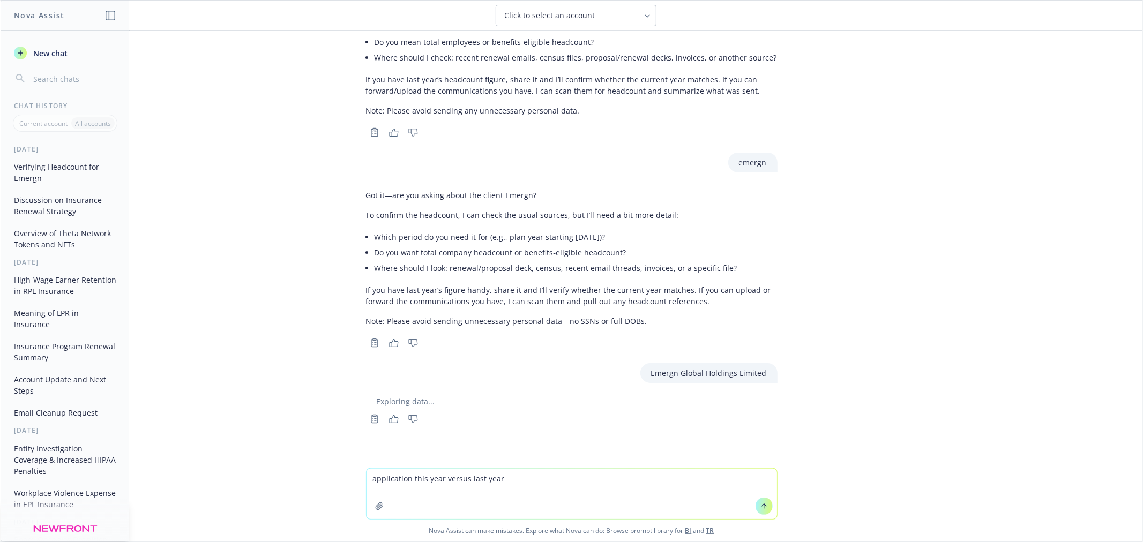
drag, startPoint x: 528, startPoint y: 503, endPoint x: 551, endPoint y: 492, distance: 24.9
click at [532, 502] on textarea "application this year versus last year" at bounding box center [572, 494] width 410 height 50
click at [760, 503] on icon at bounding box center [764, 507] width 8 height 8
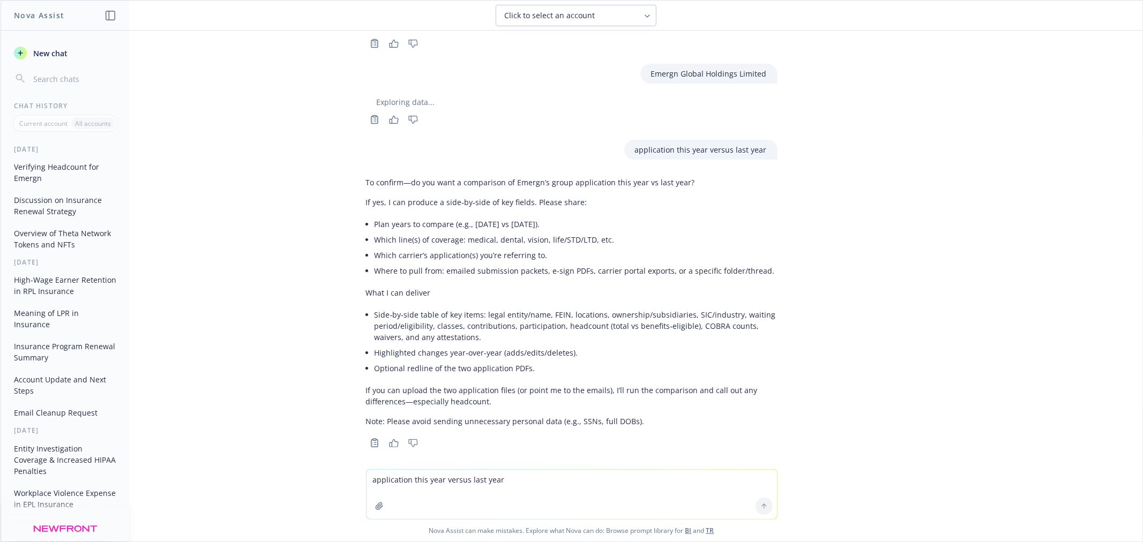
scroll to position [410, 0]
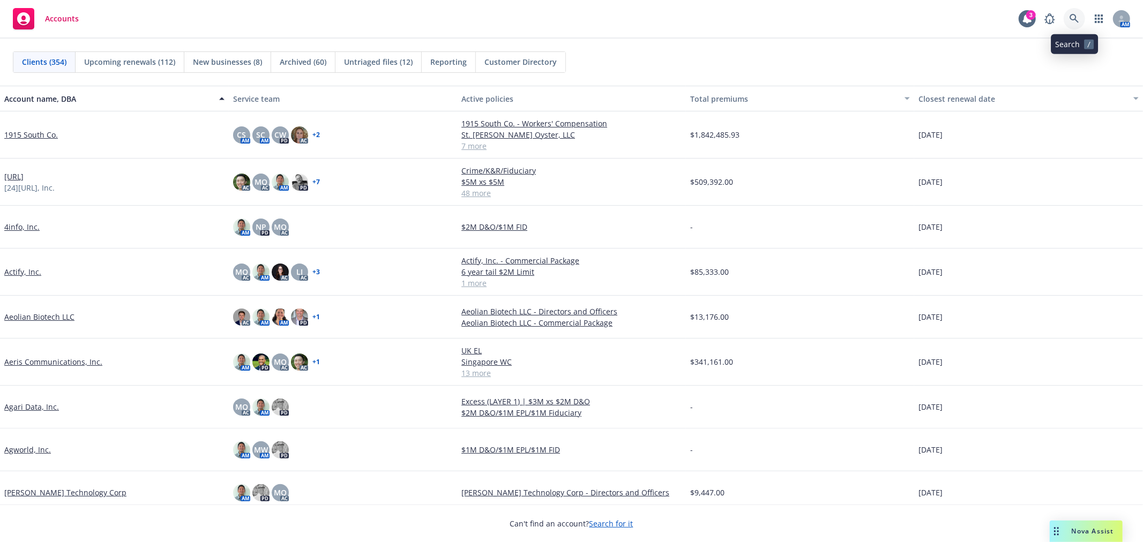
click at [761, 19] on icon at bounding box center [1074, 18] width 9 height 9
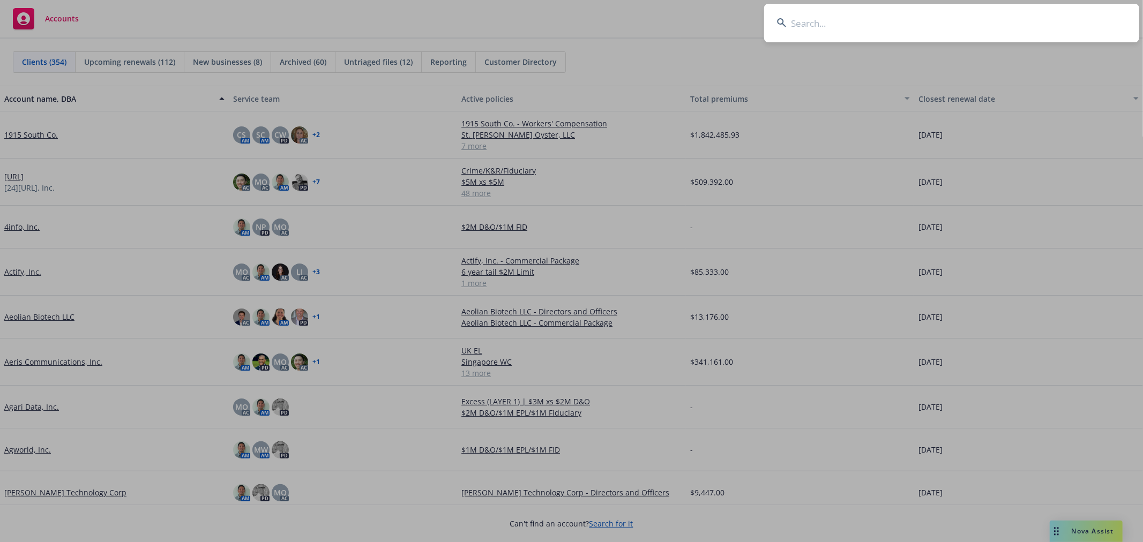
drag, startPoint x: 1009, startPoint y: 33, endPoint x: 988, endPoint y: 36, distance: 21.6
click at [761, 33] on input at bounding box center [951, 23] width 375 height 39
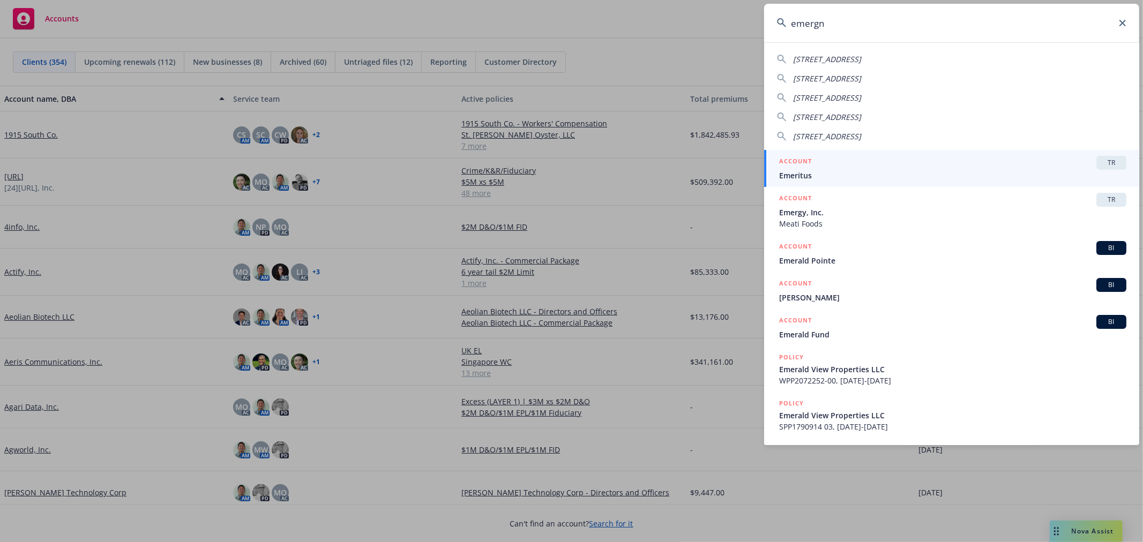
type input "emergn"
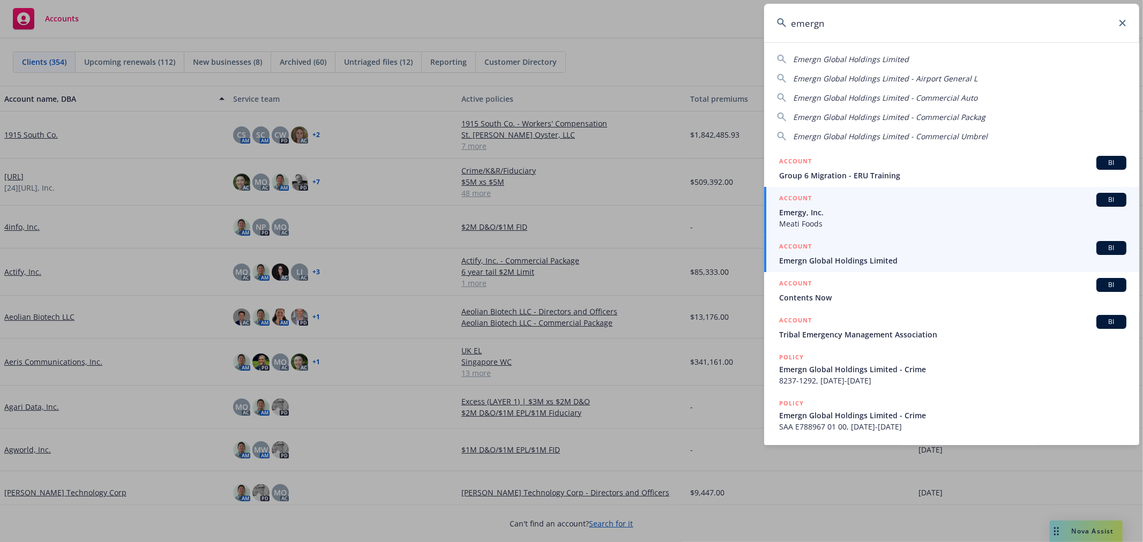
click at [761, 263] on span "Emergn Global Holdings Limited" at bounding box center [952, 260] width 347 height 11
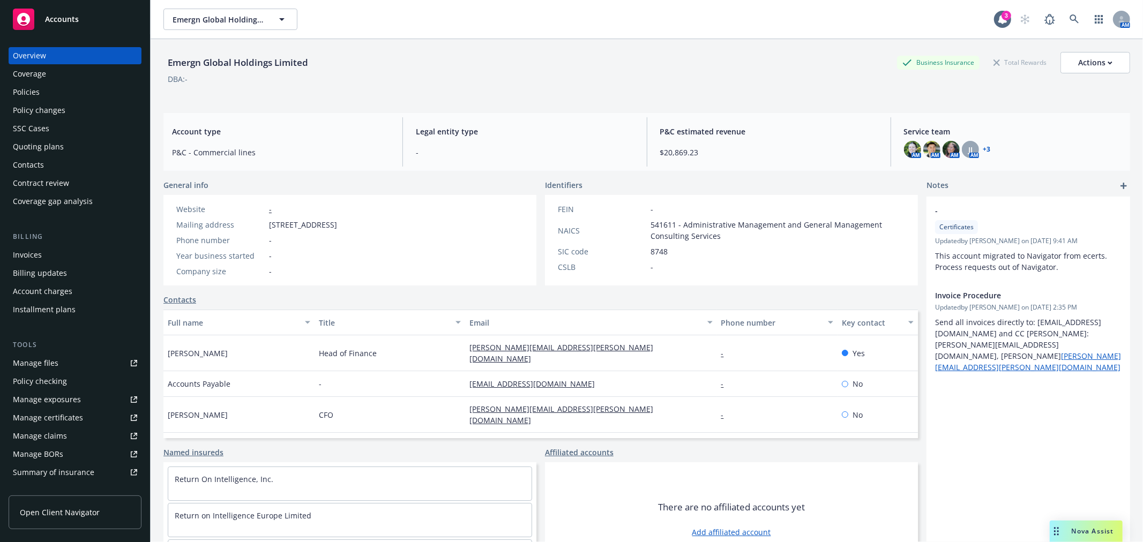
click at [38, 145] on div "Quoting plans" at bounding box center [38, 146] width 51 height 17
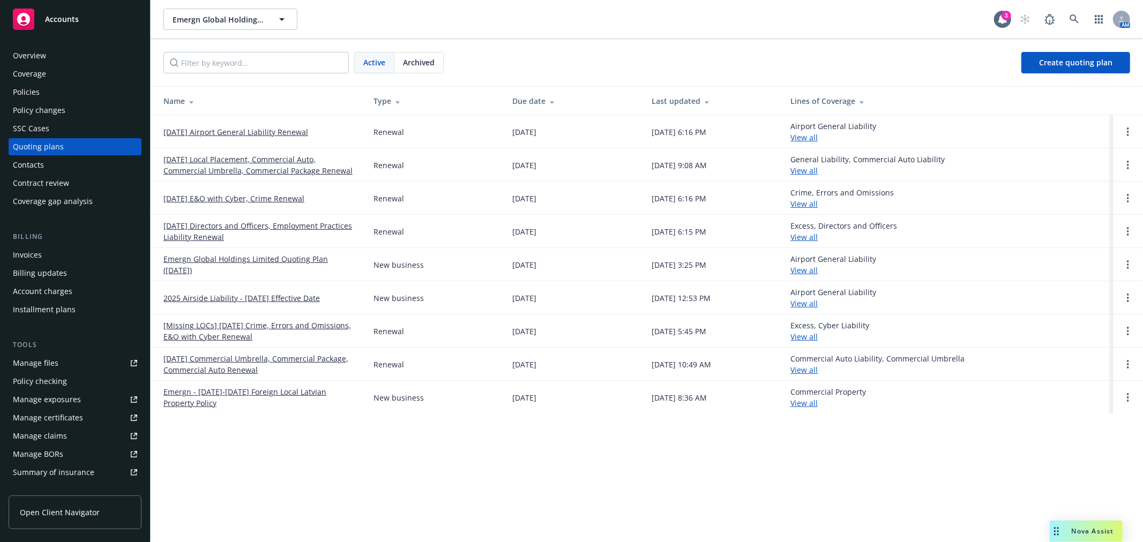
click at [243, 224] on link "[DATE] Directors and Officers, Employment Practices Liability Renewal" at bounding box center [259, 231] width 193 height 23
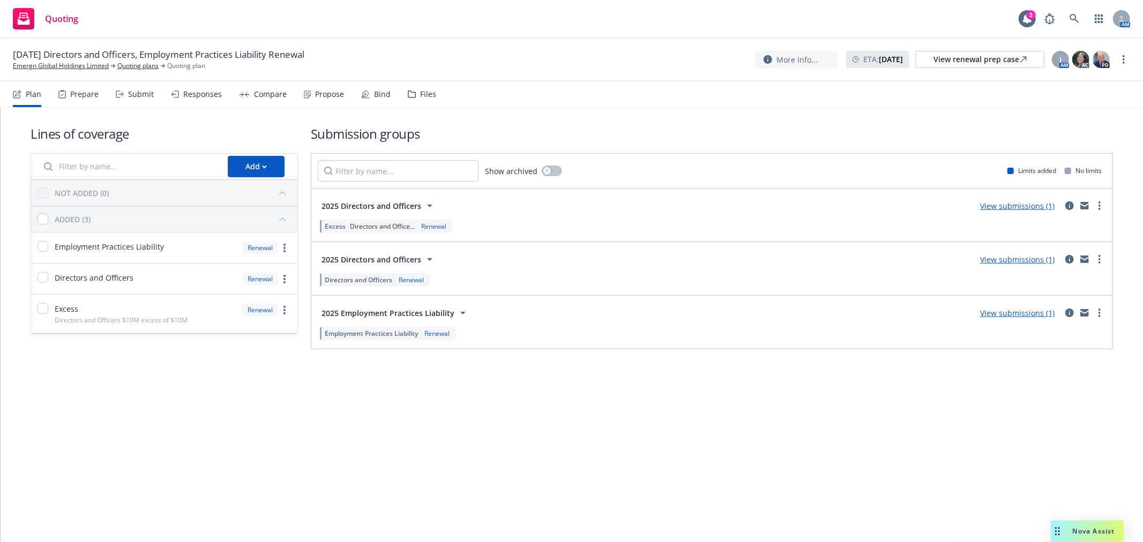
click at [427, 93] on div "Files" at bounding box center [428, 94] width 16 height 9
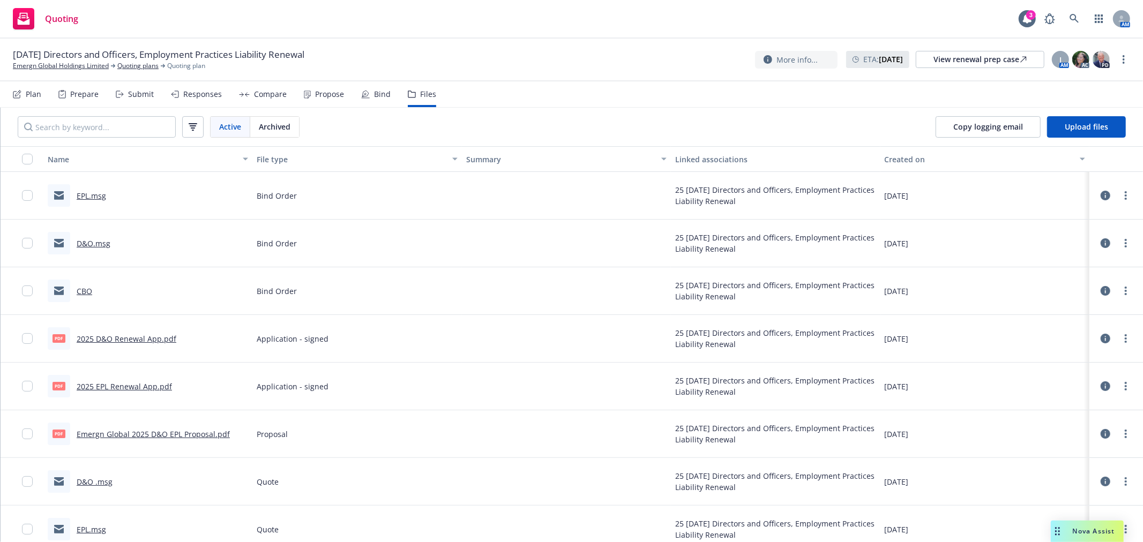
click at [130, 389] on link "2025 EPL Renewal App.pdf" at bounding box center [124, 387] width 95 height 10
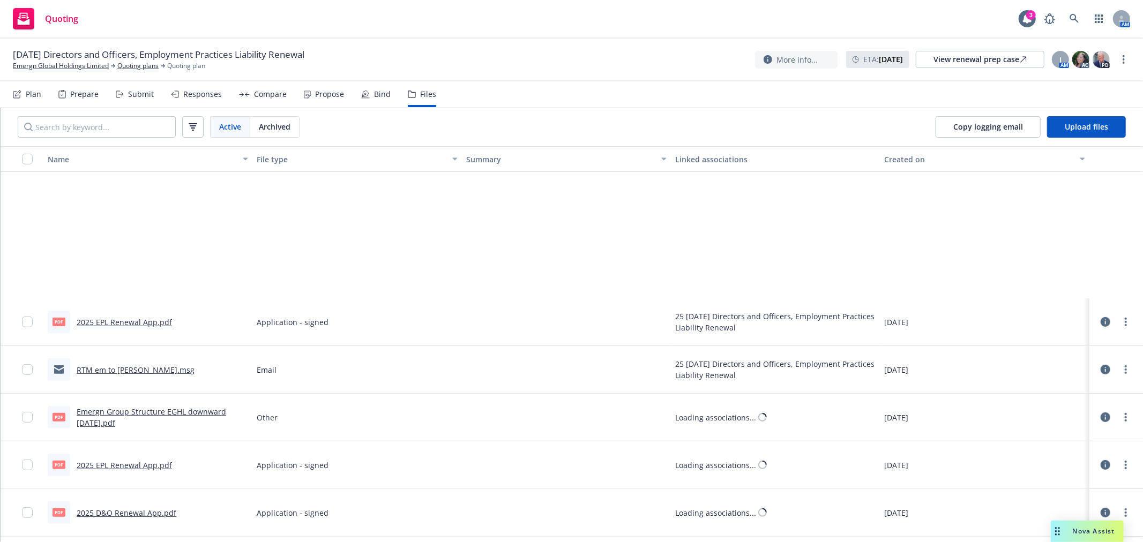
scroll to position [476, 0]
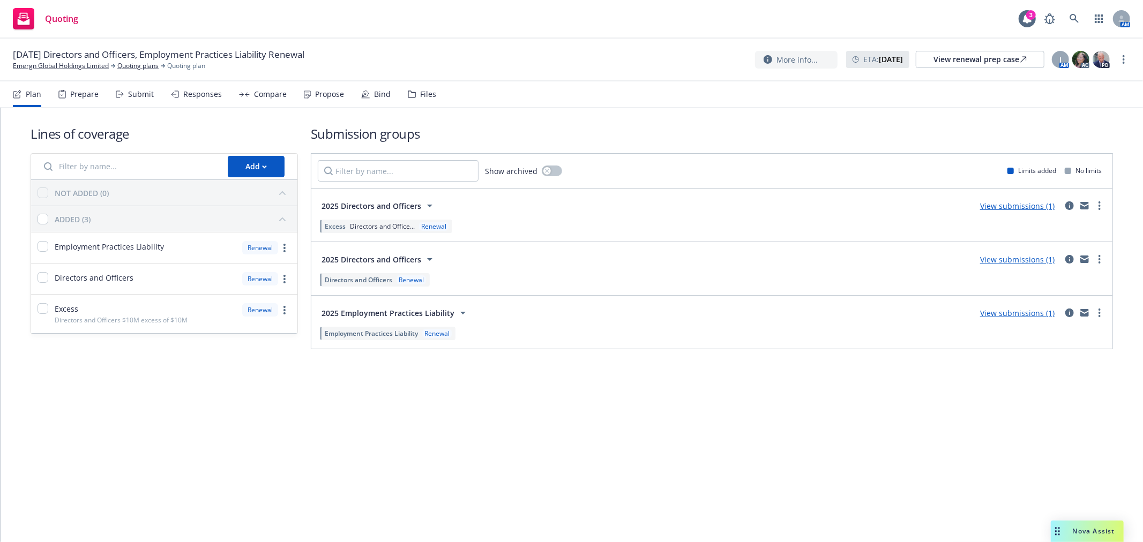
click at [410, 91] on icon at bounding box center [412, 95] width 8 height 8
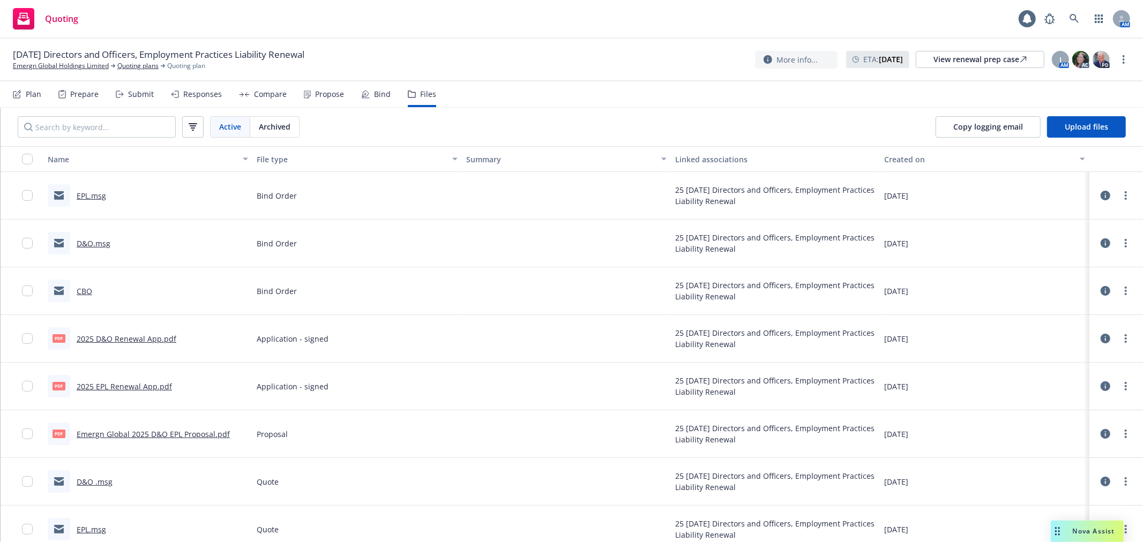
click at [274, 125] on span "Archived" at bounding box center [275, 126] width 32 height 11
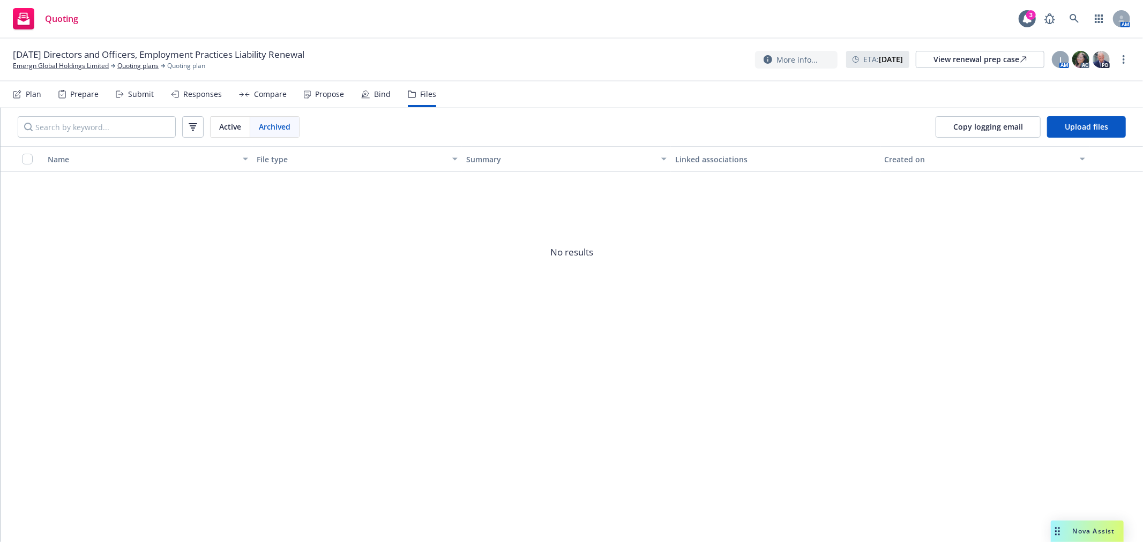
click at [408, 93] on icon at bounding box center [412, 95] width 8 height 8
click at [66, 59] on span "[DATE] Directors and Officers, Employment Practices Liability Renewal" at bounding box center [159, 54] width 292 height 13
click at [65, 61] on link "Emergn Global Holdings Limited" at bounding box center [61, 66] width 96 height 10
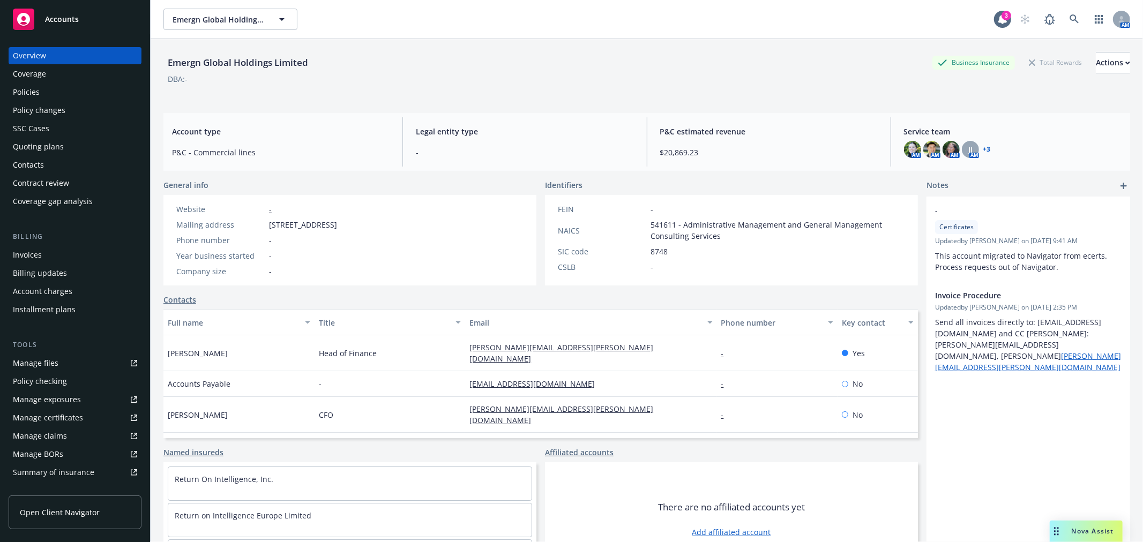
click at [31, 94] on div "Policies" at bounding box center [26, 92] width 27 height 17
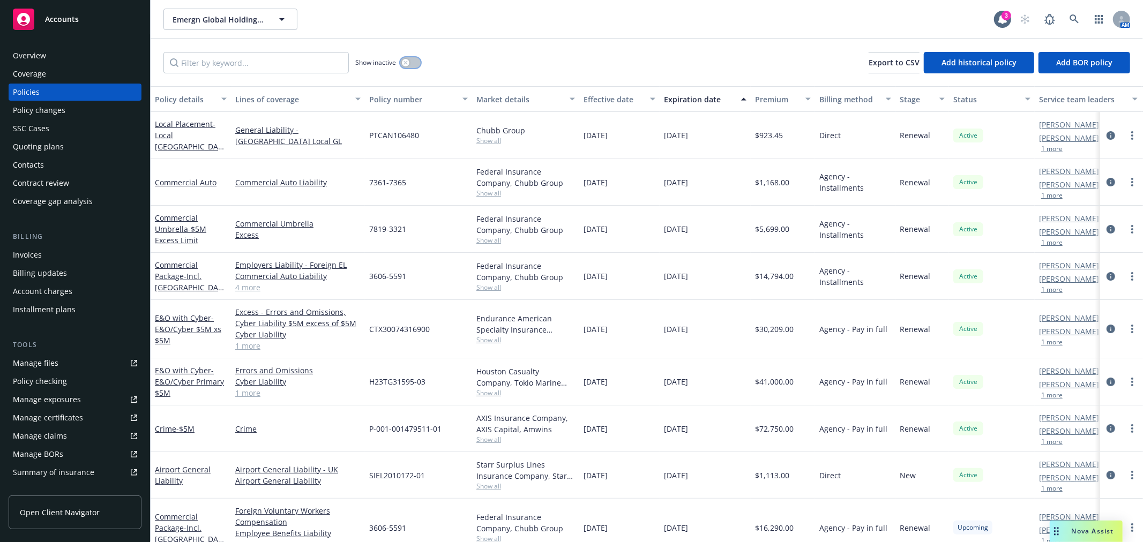
click at [415, 60] on button "button" at bounding box center [410, 62] width 20 height 11
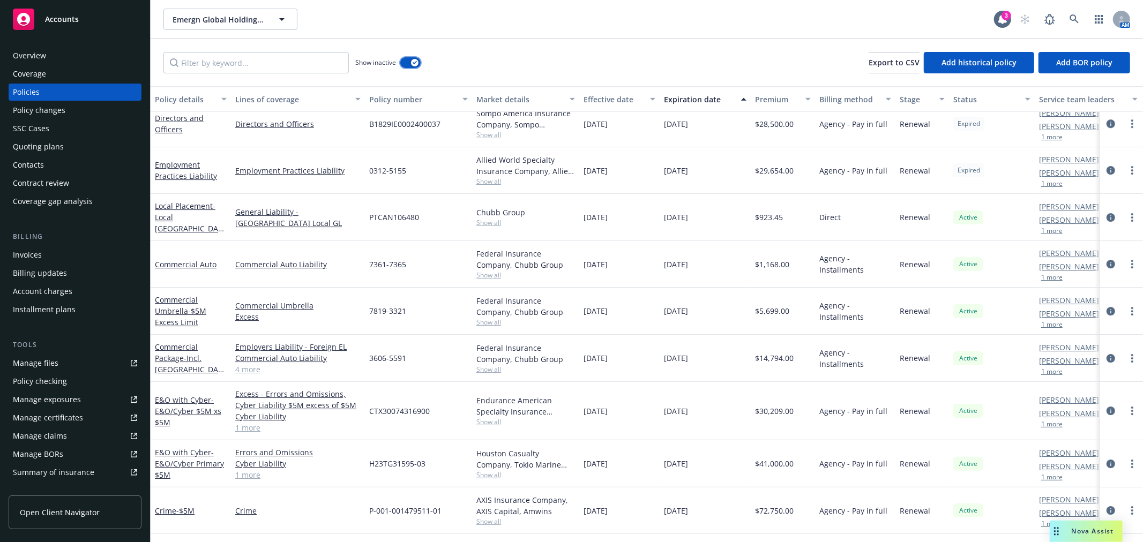
scroll to position [2961, 0]
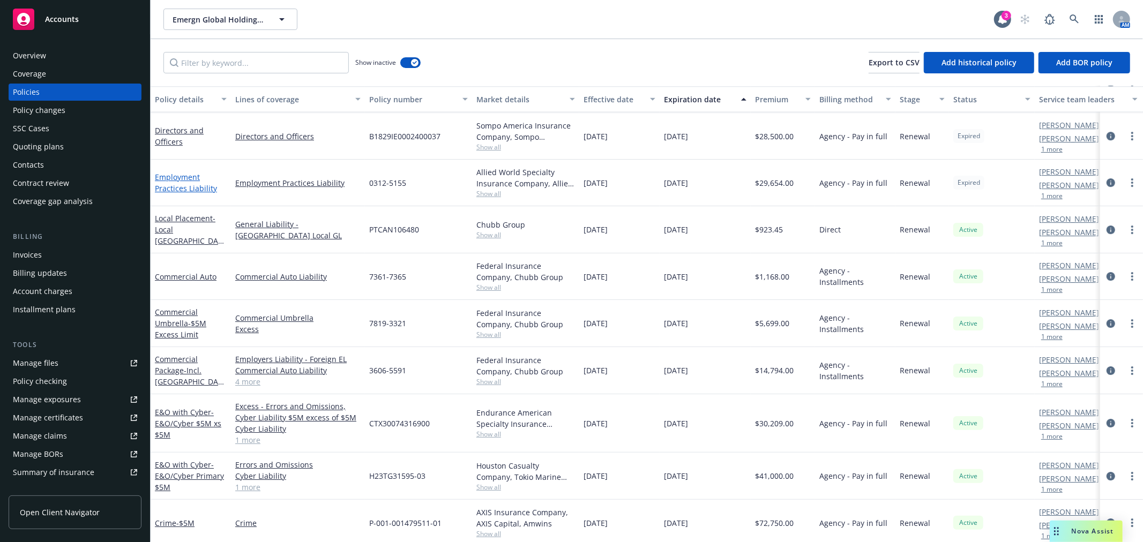
click at [181, 184] on link "Employment Practices Liability" at bounding box center [186, 182] width 62 height 21
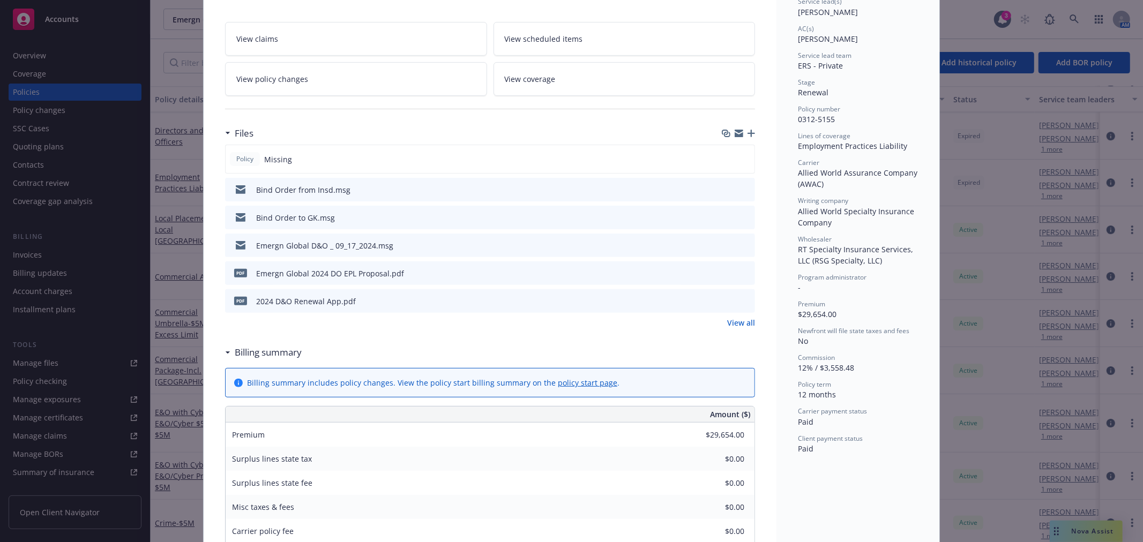
scroll to position [178, 0]
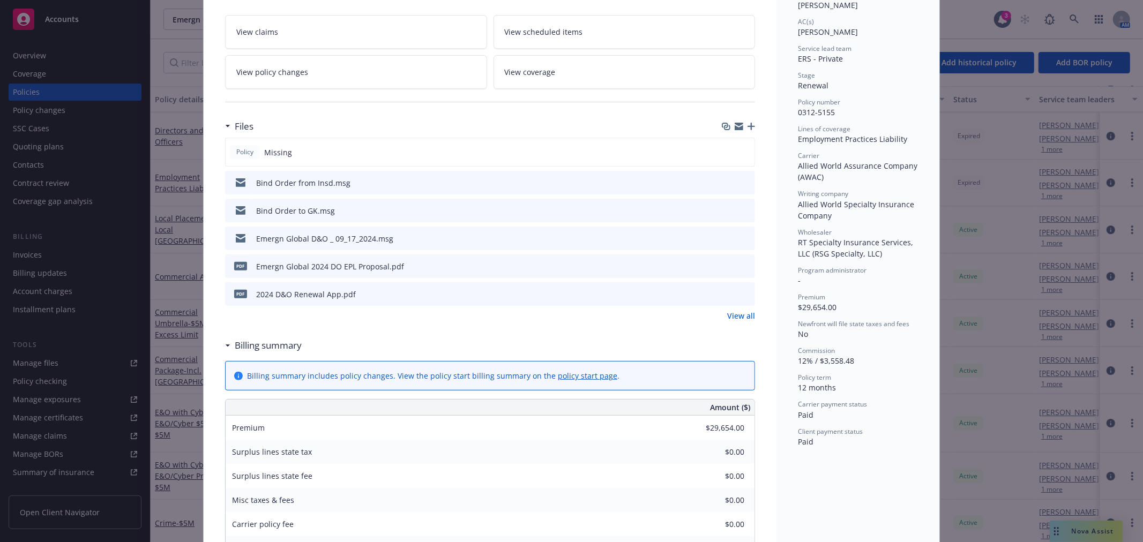
click at [735, 320] on link "View all" at bounding box center [741, 315] width 28 height 11
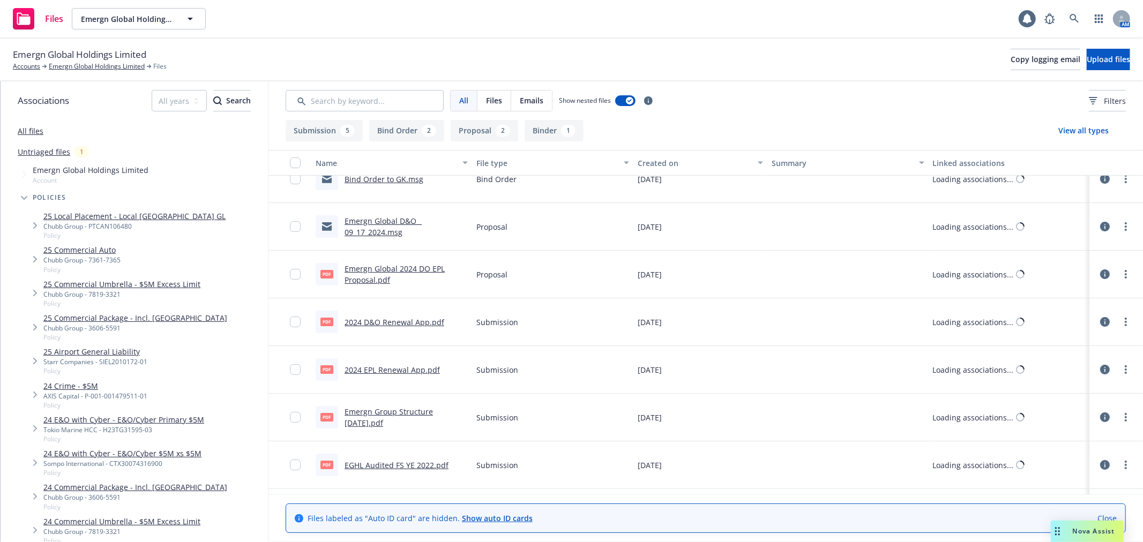
scroll to position [119, 0]
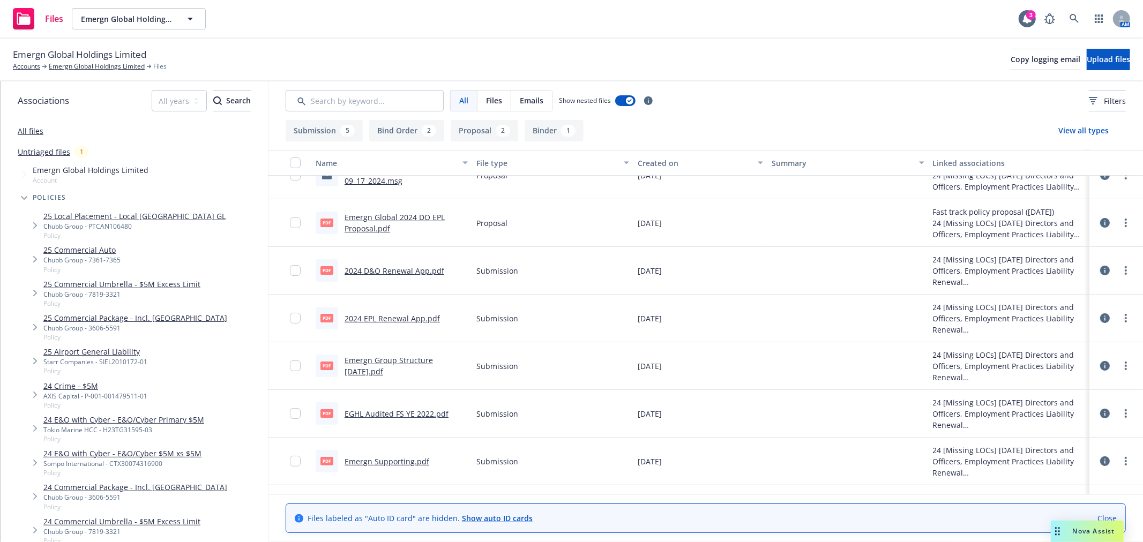
click at [375, 315] on link "2024 EPL Renewal App.pdf" at bounding box center [392, 318] width 95 height 10
click at [1080, 20] on link at bounding box center [1074, 18] width 21 height 21
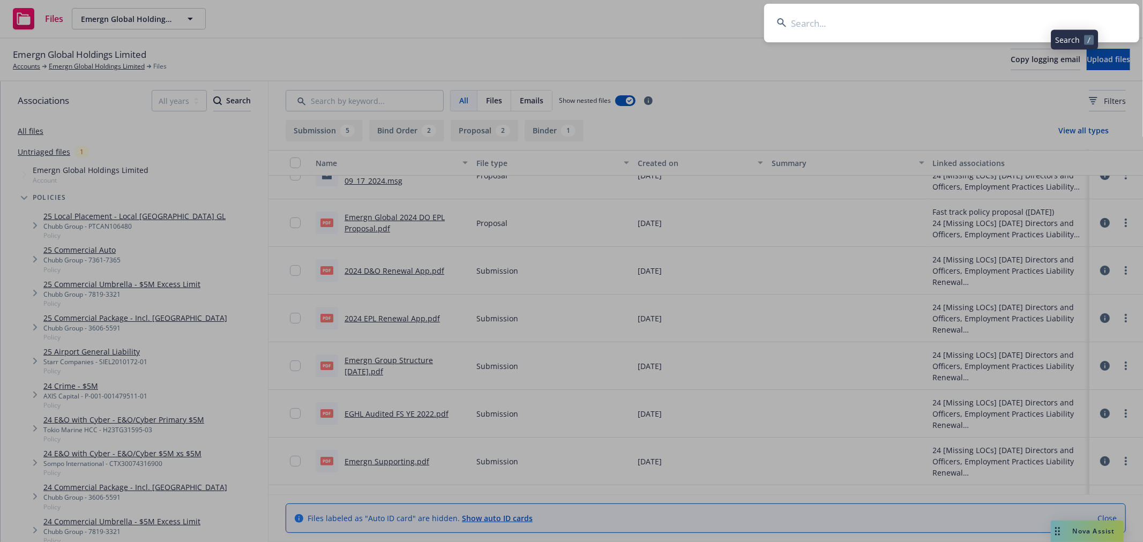
click at [1027, 20] on input at bounding box center [951, 23] width 375 height 39
type input "well health"
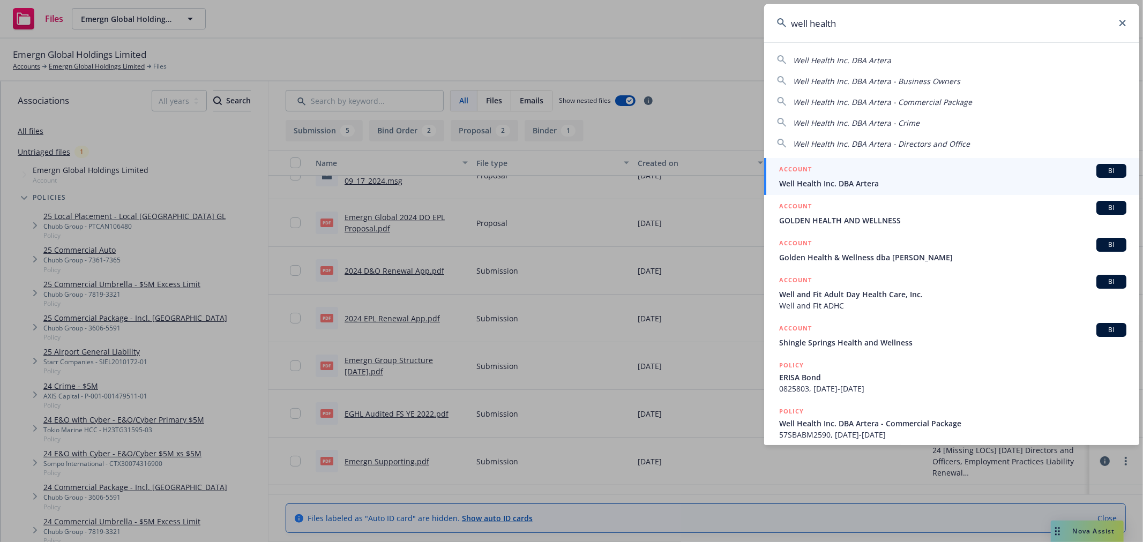
click at [905, 189] on span "Well Health Inc. DBA Artera" at bounding box center [952, 183] width 347 height 11
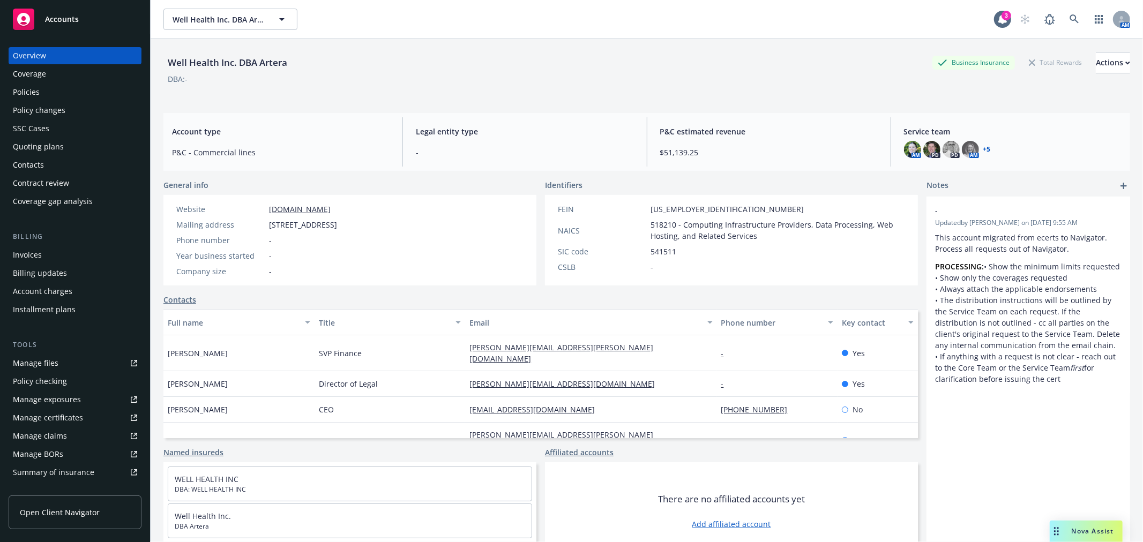
click at [63, 145] on div "Quoting plans" at bounding box center [75, 146] width 124 height 17
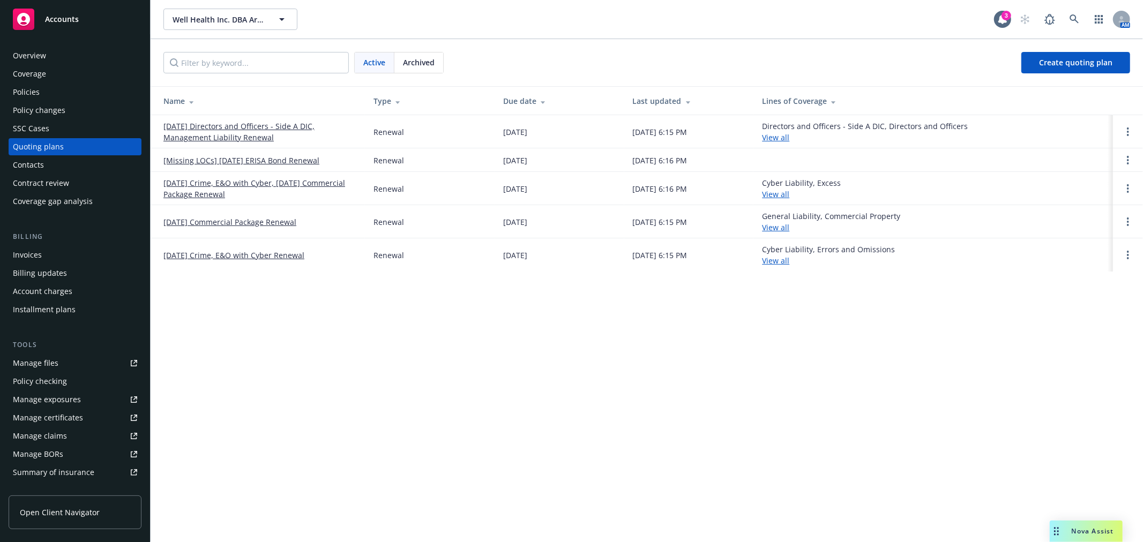
click at [206, 126] on link "[DATE] Directors and Officers - Side A DIC, Management Liability Renewal" at bounding box center [259, 132] width 193 height 23
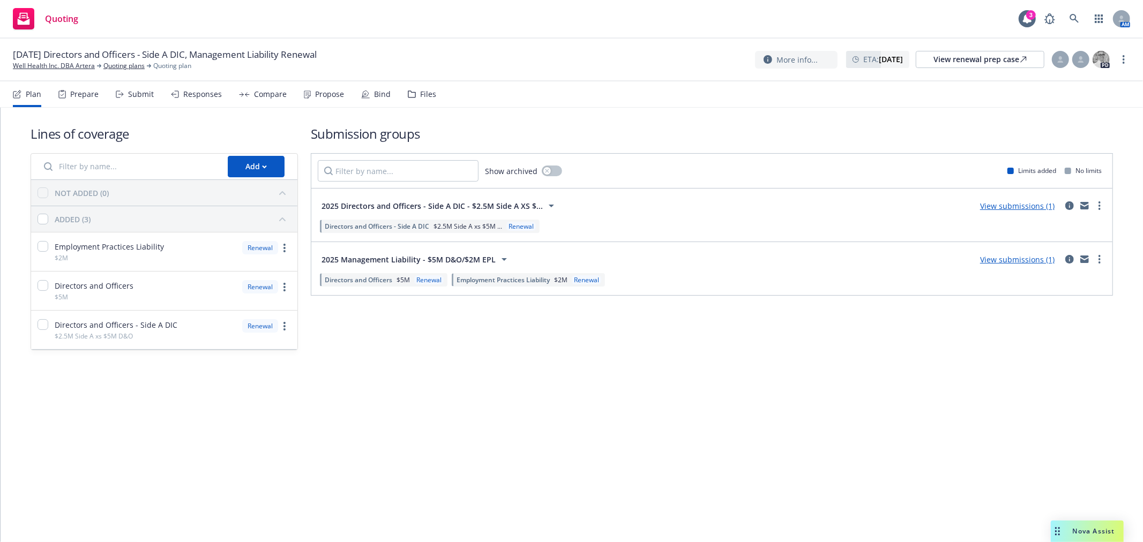
click at [430, 94] on div "Files" at bounding box center [428, 94] width 16 height 9
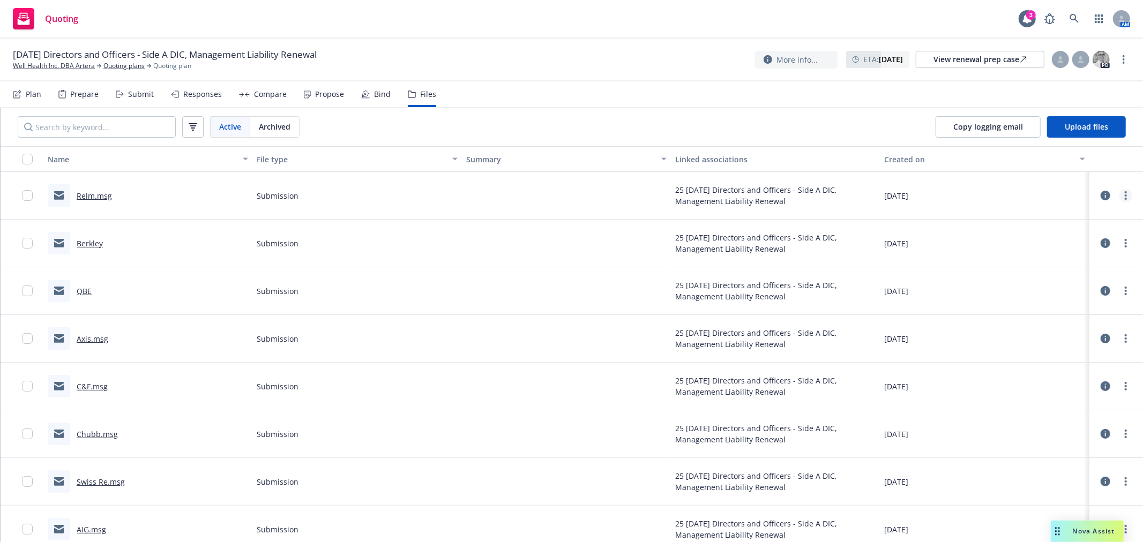
click at [1119, 196] on link "more" at bounding box center [1125, 195] width 13 height 13
click at [1049, 220] on link "Archive" at bounding box center [1069, 217] width 107 height 21
click at [1089, 131] on span "Upload files" at bounding box center [1086, 127] width 43 height 10
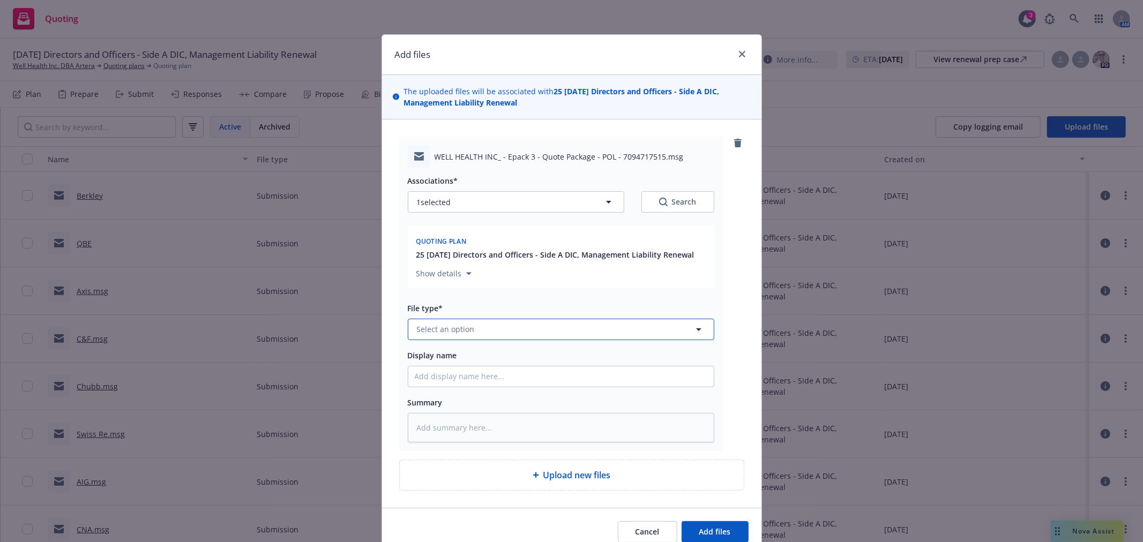
click at [484, 327] on button "Select an option" at bounding box center [561, 329] width 307 height 21
type input "quote"
click at [465, 272] on div "Quote" at bounding box center [561, 272] width 293 height 16
click at [467, 380] on input "Display name" at bounding box center [560, 377] width 305 height 20
type textarea "x"
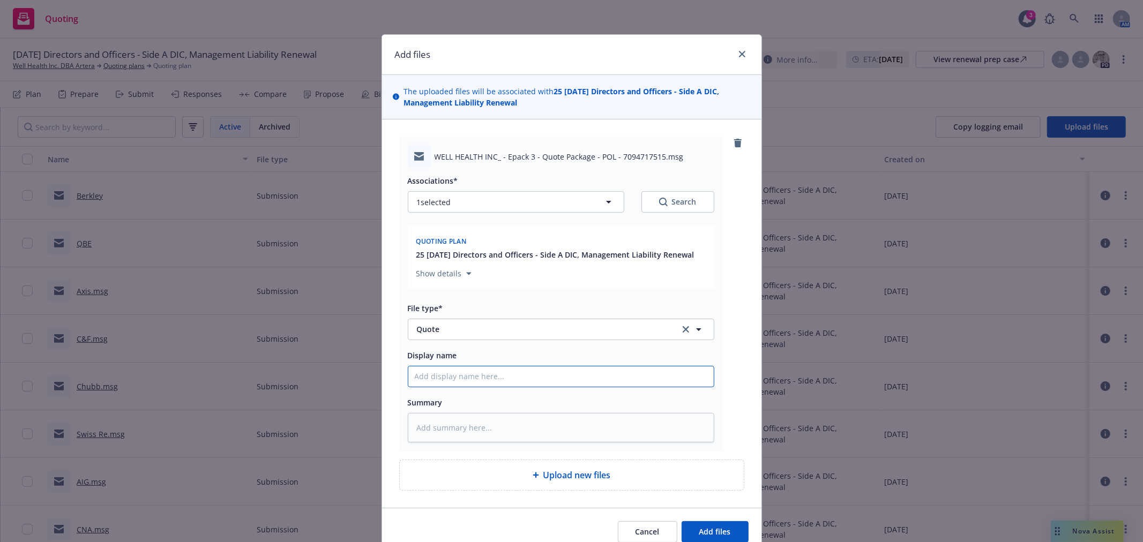
type input "C"
type textarea "x"
type input "CN"
type textarea "x"
type input "CNA"
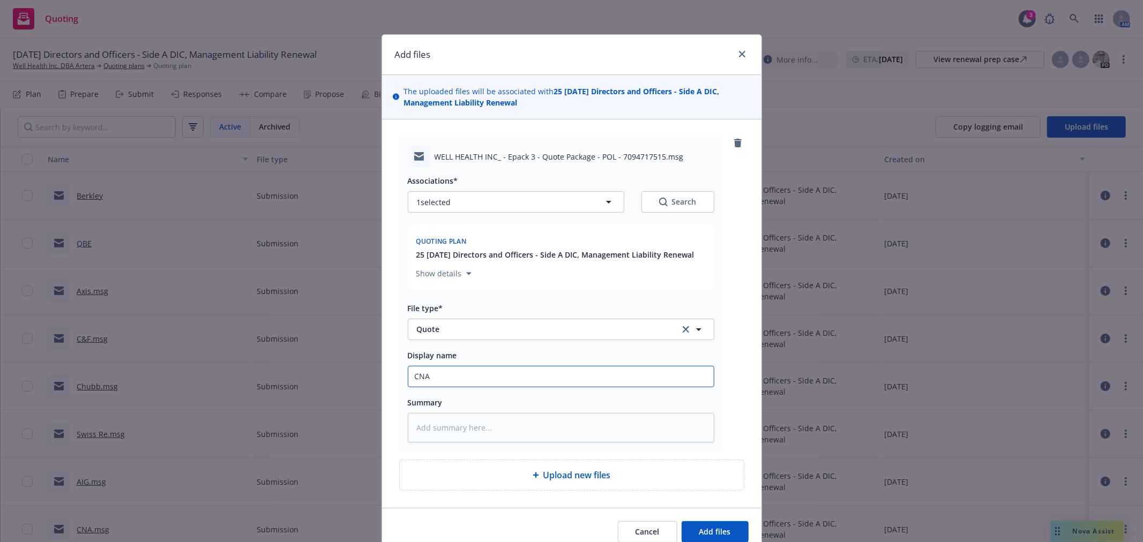
type textarea "x"
type input "CNA"
click at [682, 521] on button "Add files" at bounding box center [715, 531] width 67 height 21
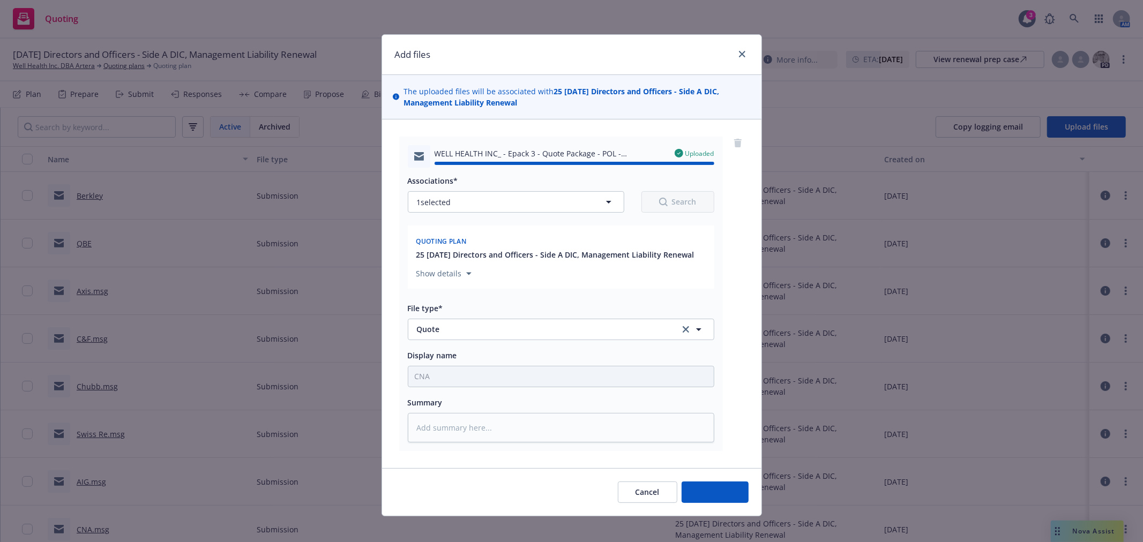
type textarea "x"
